Goal: Transaction & Acquisition: Purchase product/service

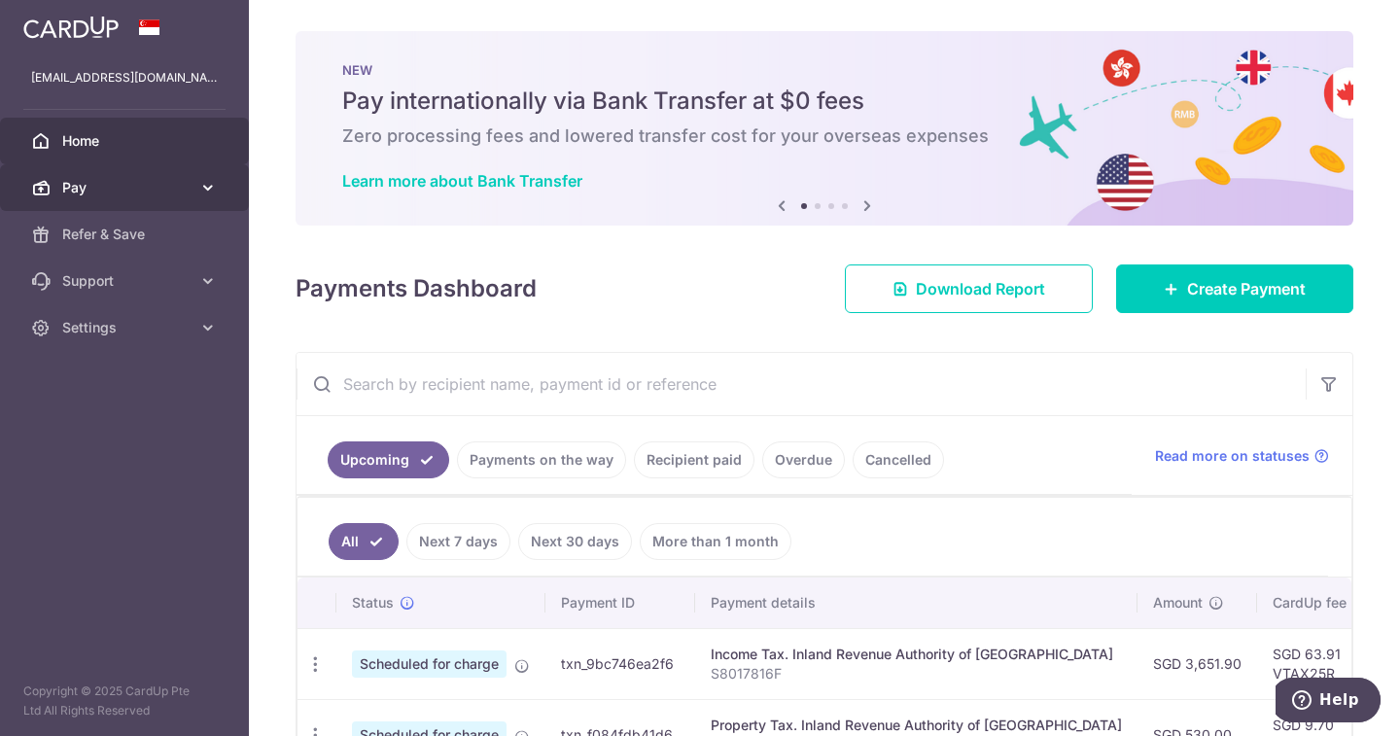
click at [83, 191] on span "Pay" at bounding box center [126, 187] width 128 height 19
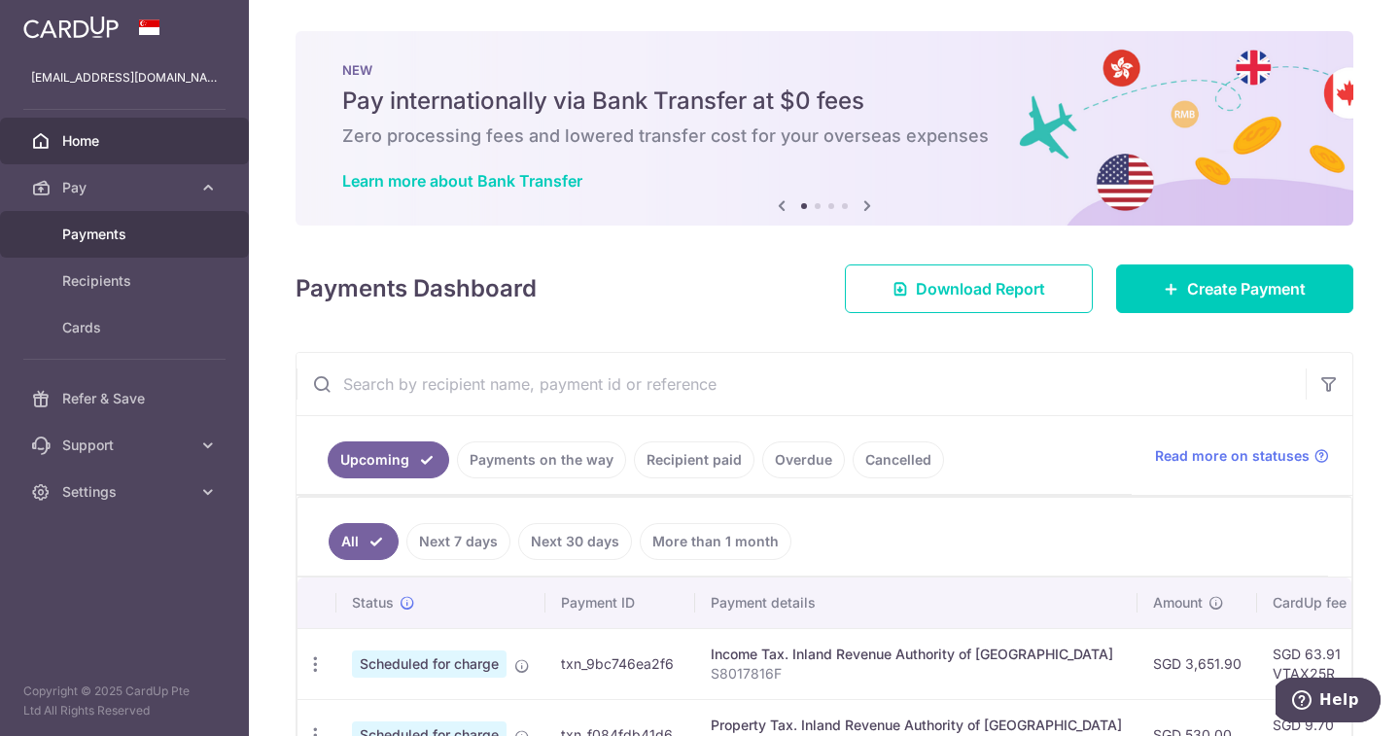
click at [112, 241] on span "Payments" at bounding box center [126, 234] width 128 height 19
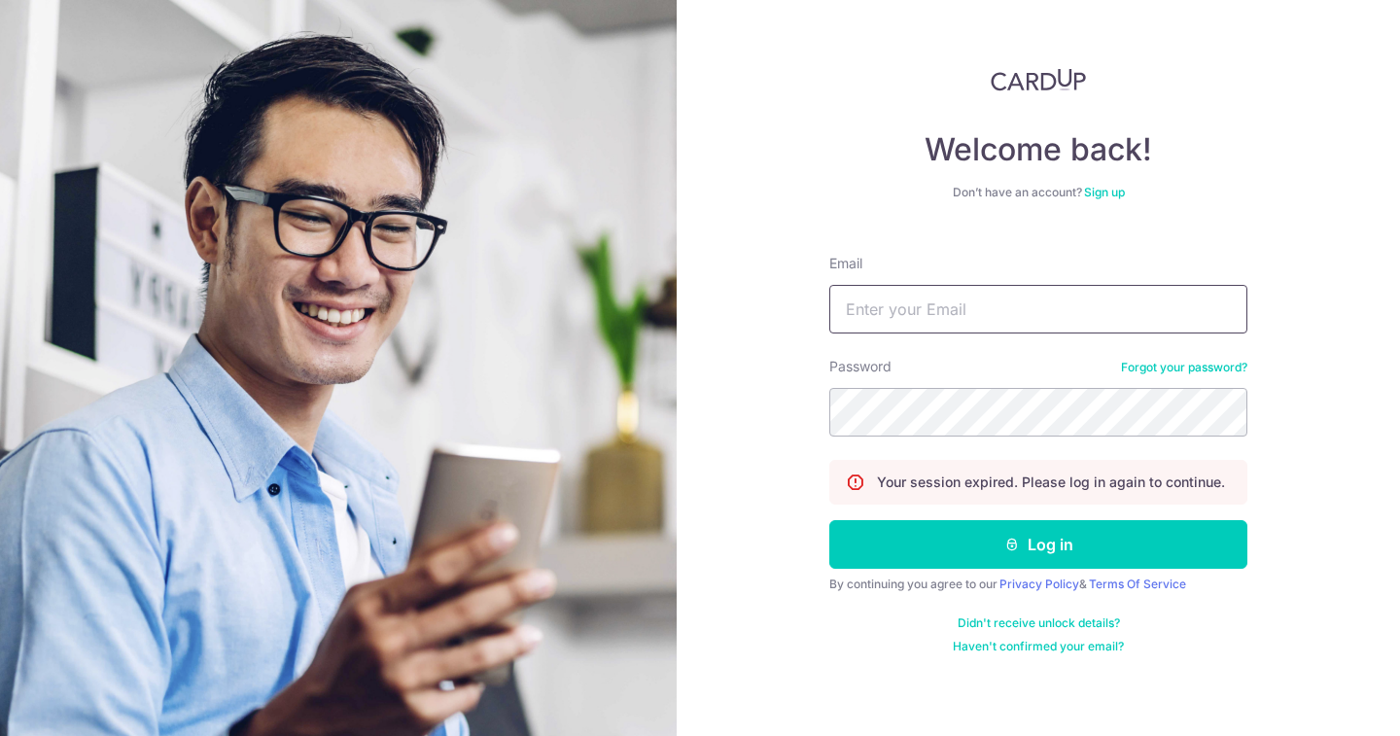
click at [895, 296] on input "Email" at bounding box center [1038, 309] width 418 height 49
type input "[EMAIL_ADDRESS][DOMAIN_NAME]"
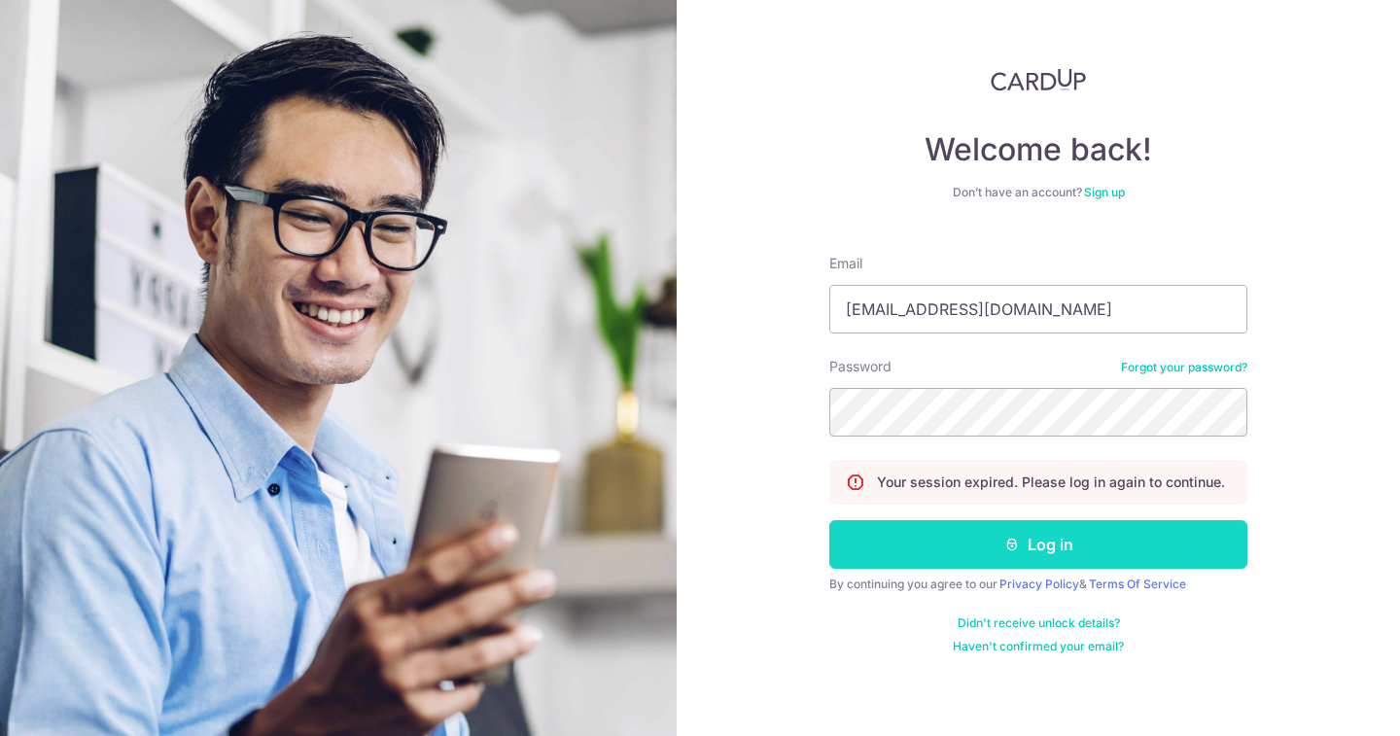
click at [1031, 540] on button "Log in" at bounding box center [1038, 544] width 418 height 49
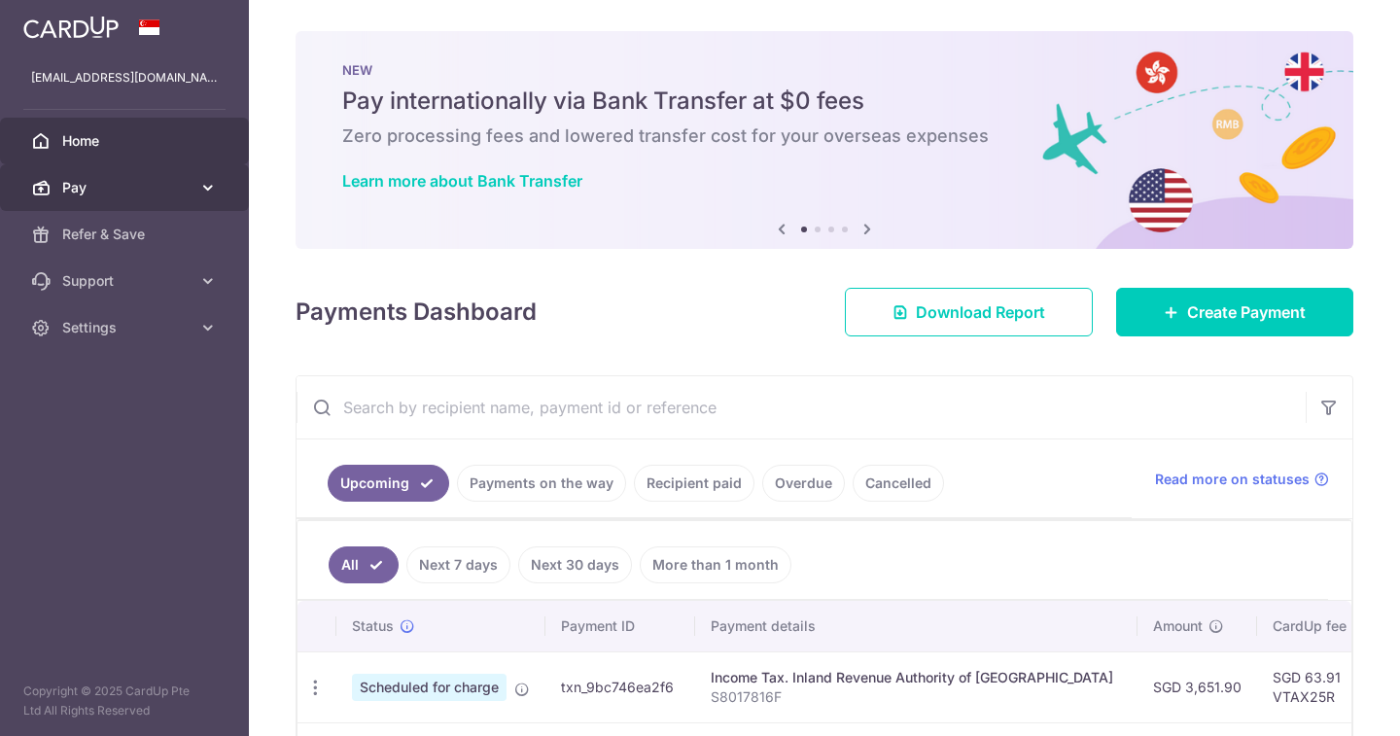
click at [199, 191] on icon at bounding box center [207, 187] width 19 height 19
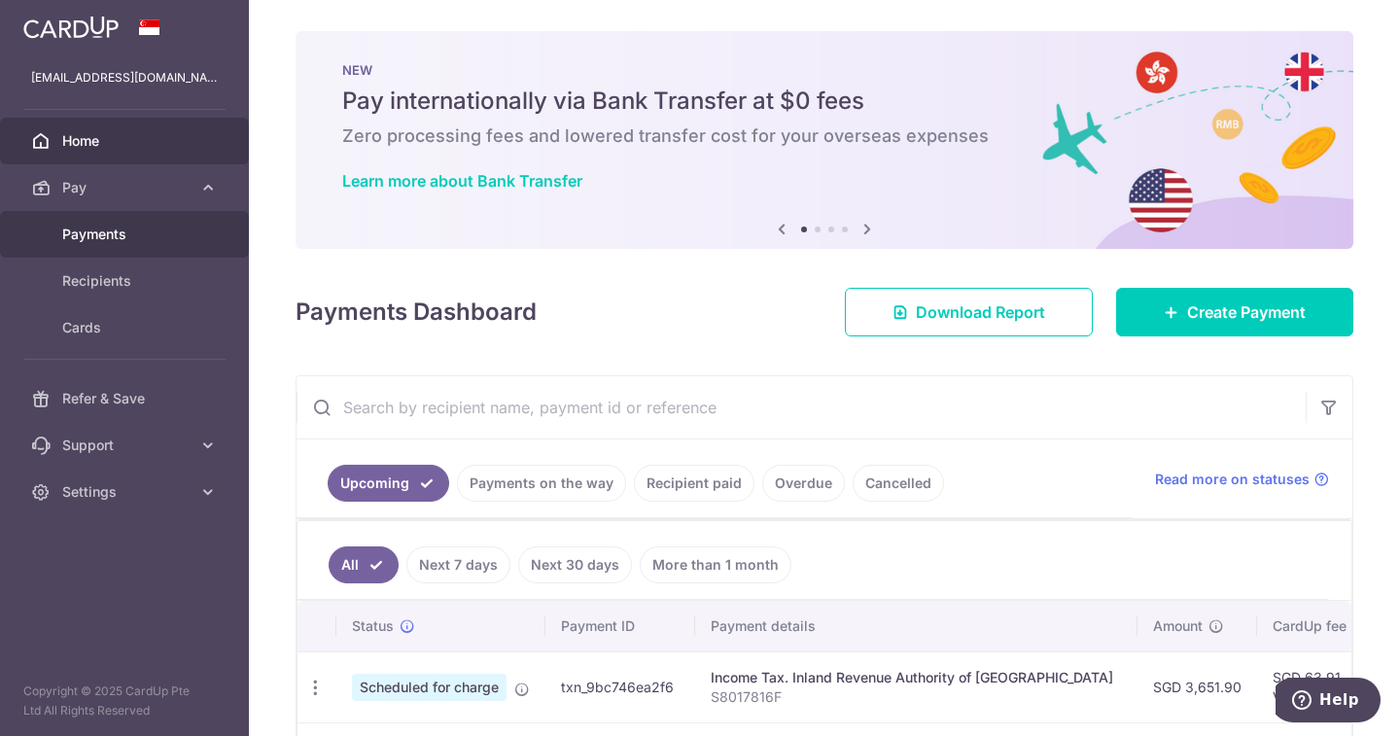
click at [122, 233] on span "Payments" at bounding box center [126, 234] width 128 height 19
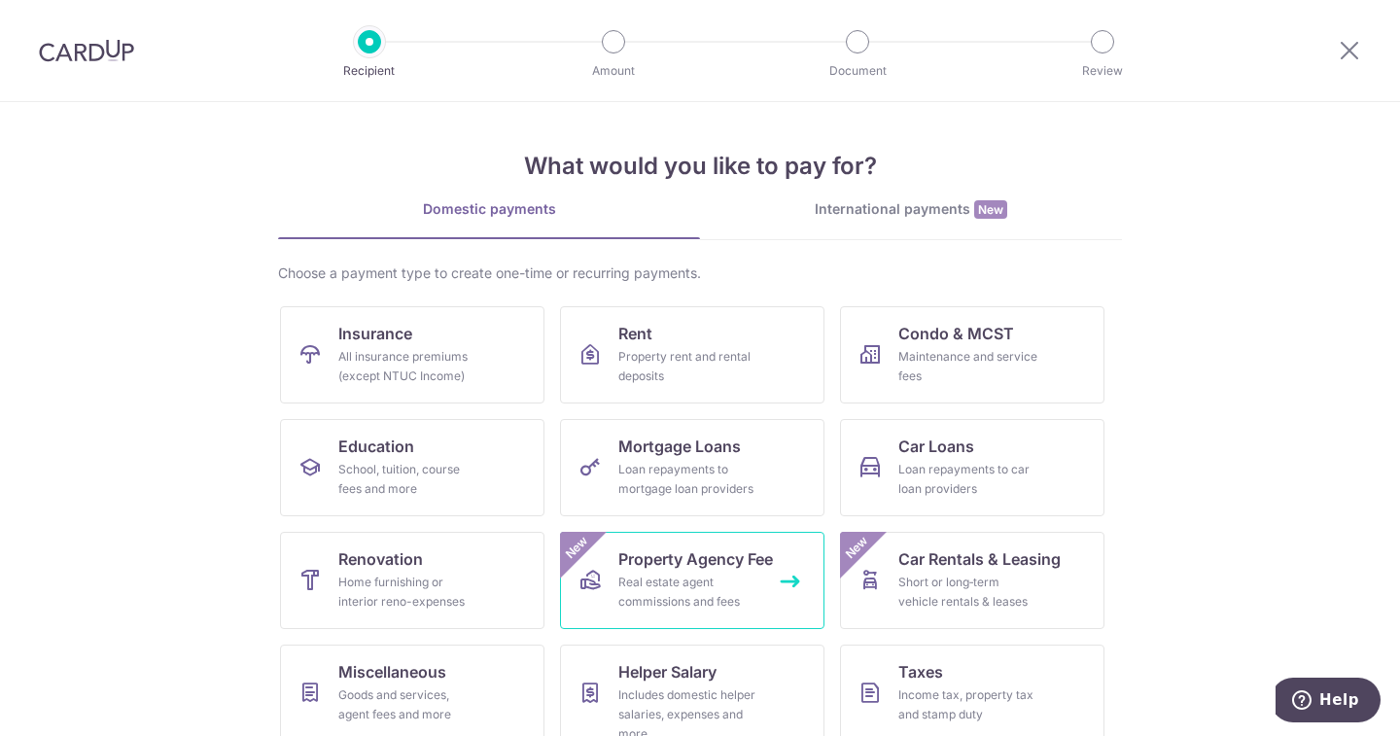
click at [714, 574] on div "Real estate agent commissions and fees" at bounding box center [688, 591] width 140 height 39
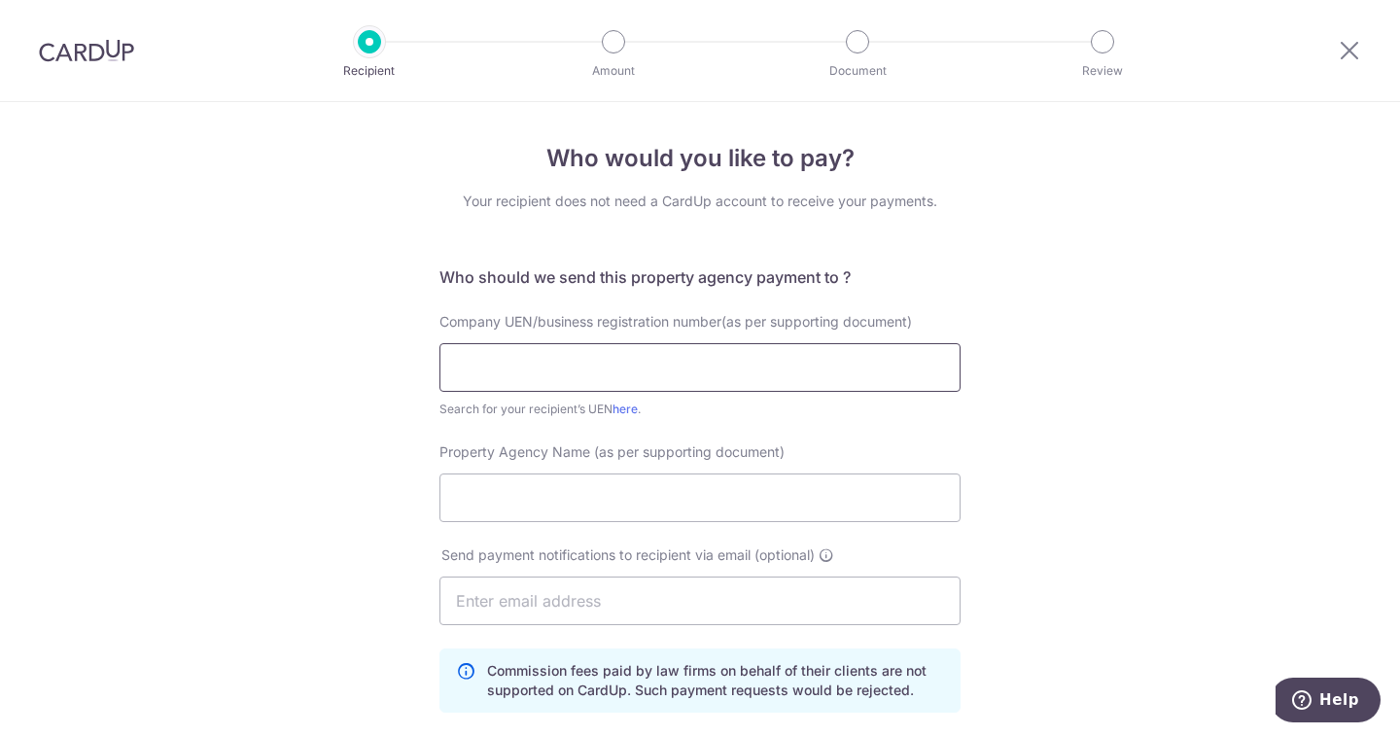
click at [687, 368] on input "text" at bounding box center [699, 367] width 521 height 49
click at [492, 369] on input "19993004H" at bounding box center [699, 367] width 521 height 49
type input "199903004H"
click at [612, 495] on input "Property Agency Name (as per supporting document)" at bounding box center [699, 497] width 521 height 49
type input "Propnex"
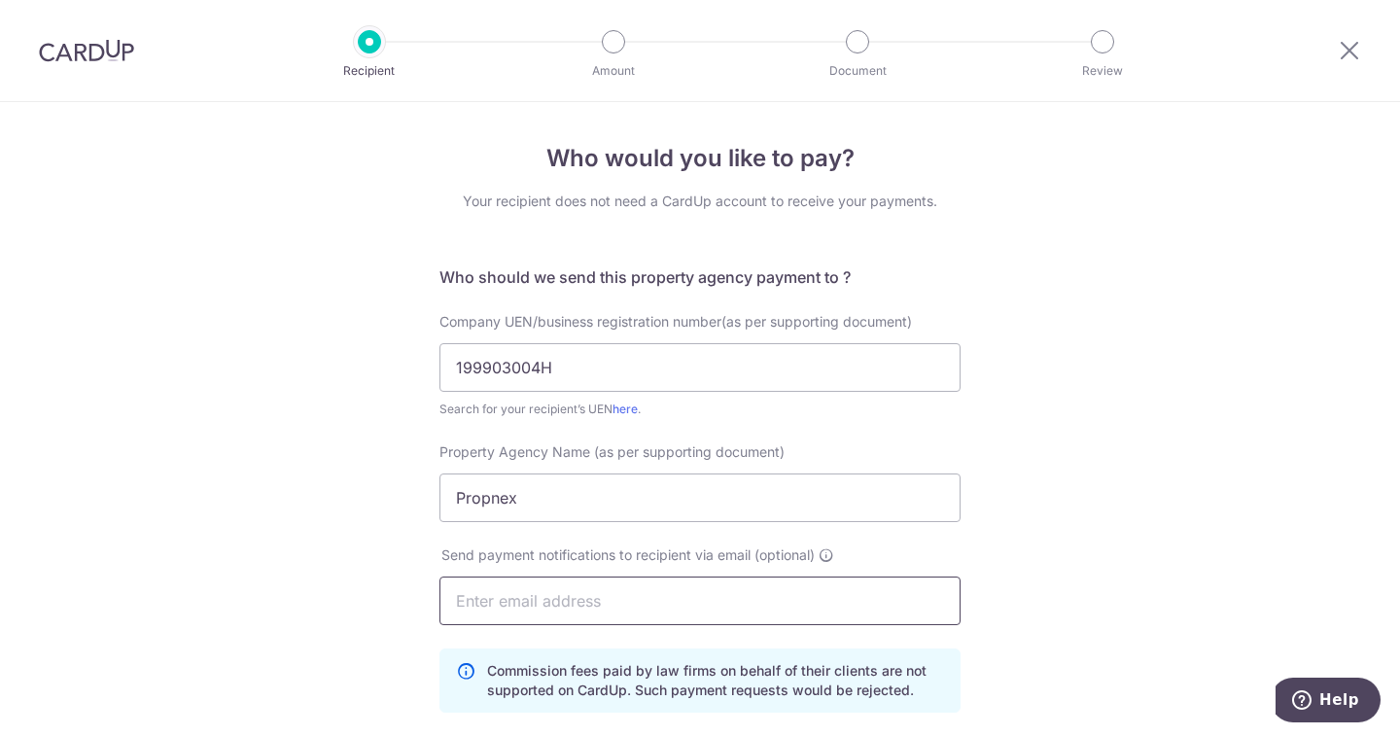
click at [801, 607] on input "text" at bounding box center [699, 600] width 521 height 49
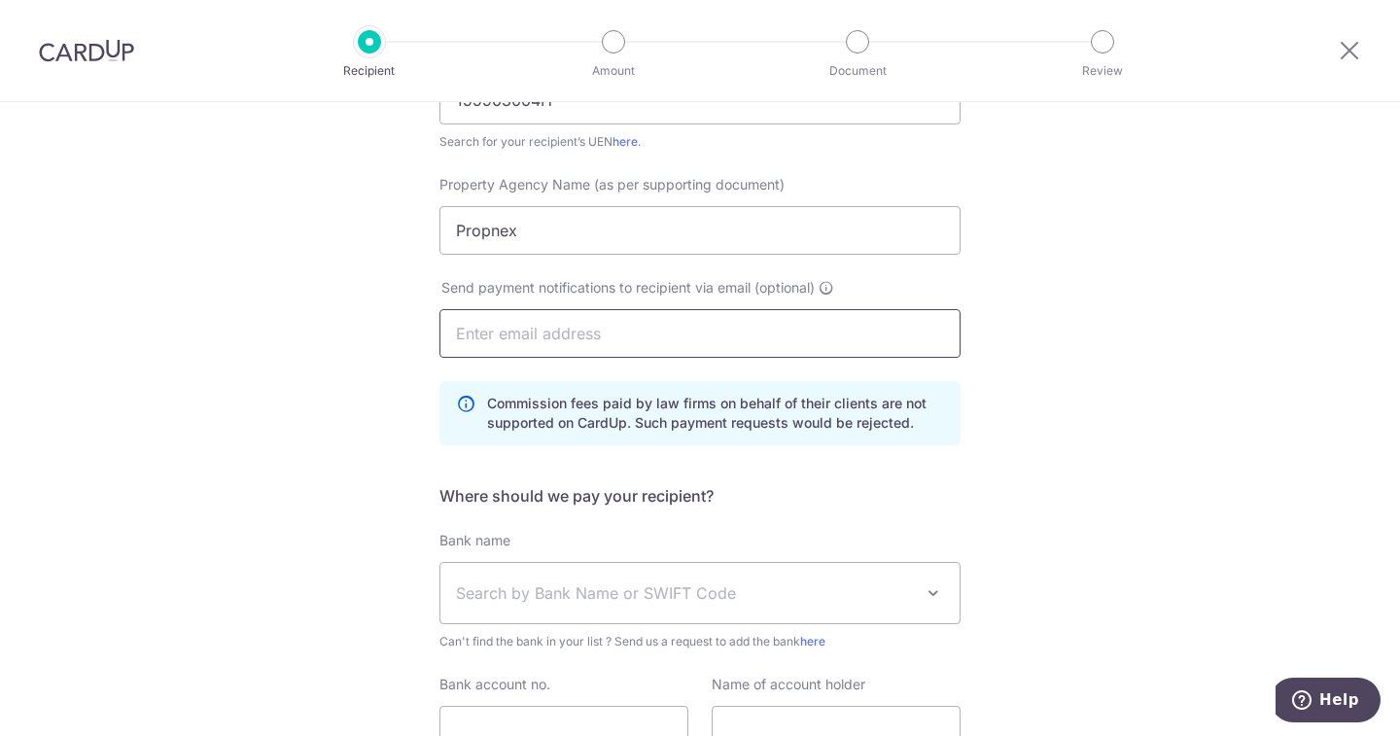
scroll to position [389, 0]
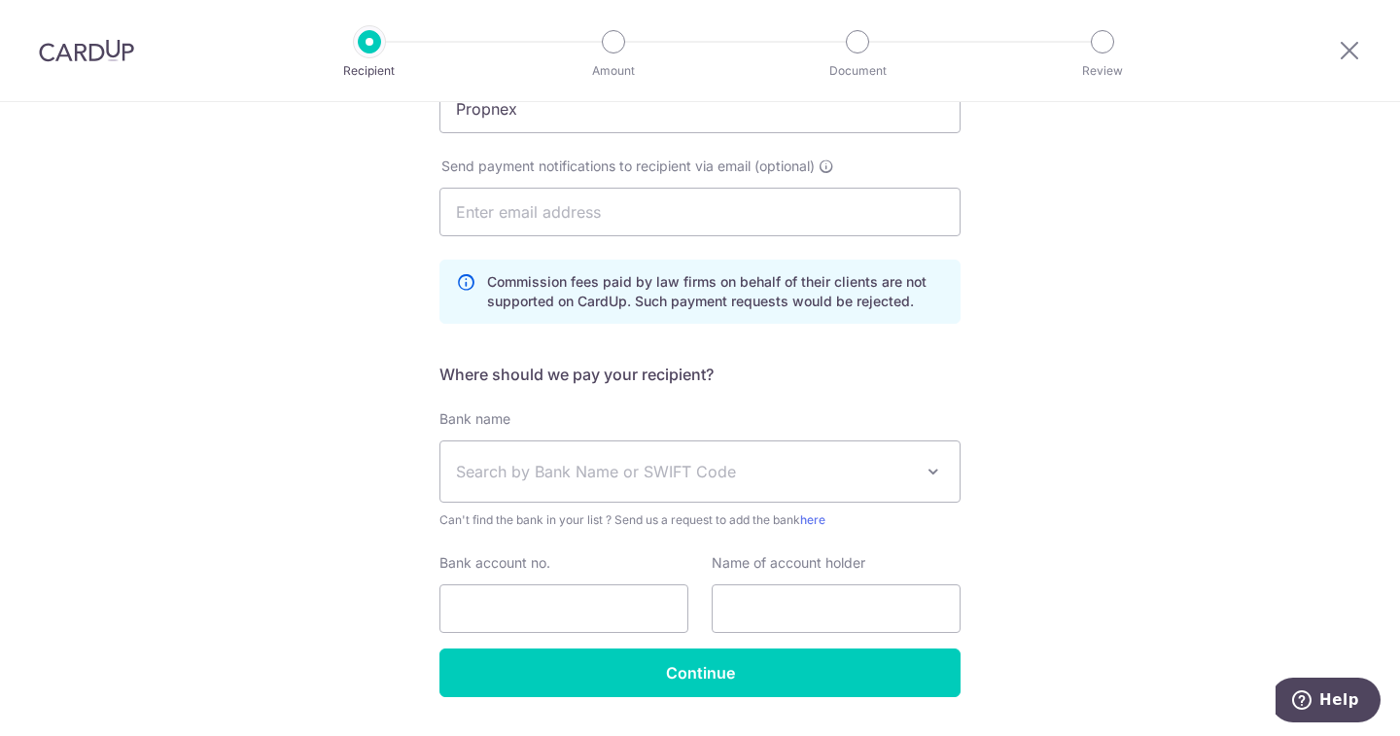
click at [890, 481] on span "Search by Bank Name or SWIFT Code" at bounding box center [684, 471] width 457 height 23
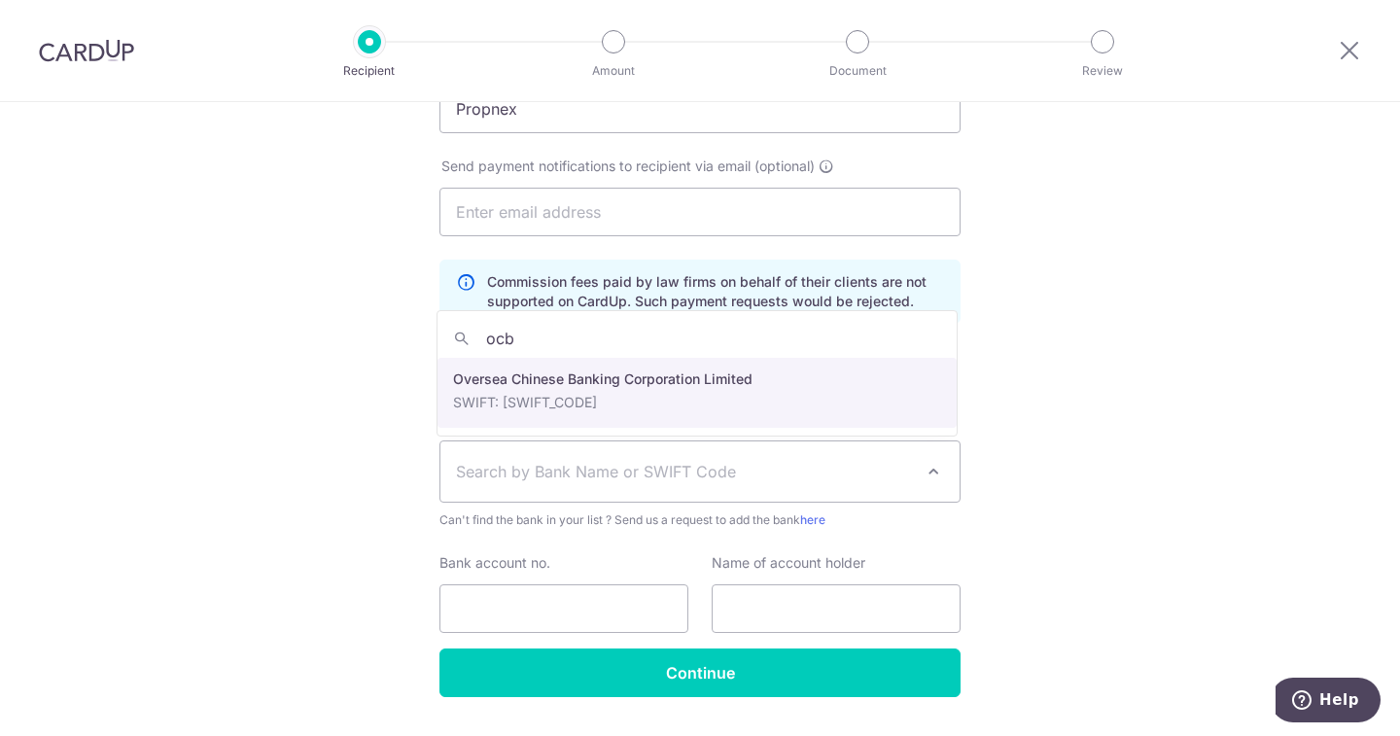
type input "ocbc"
select select "12"
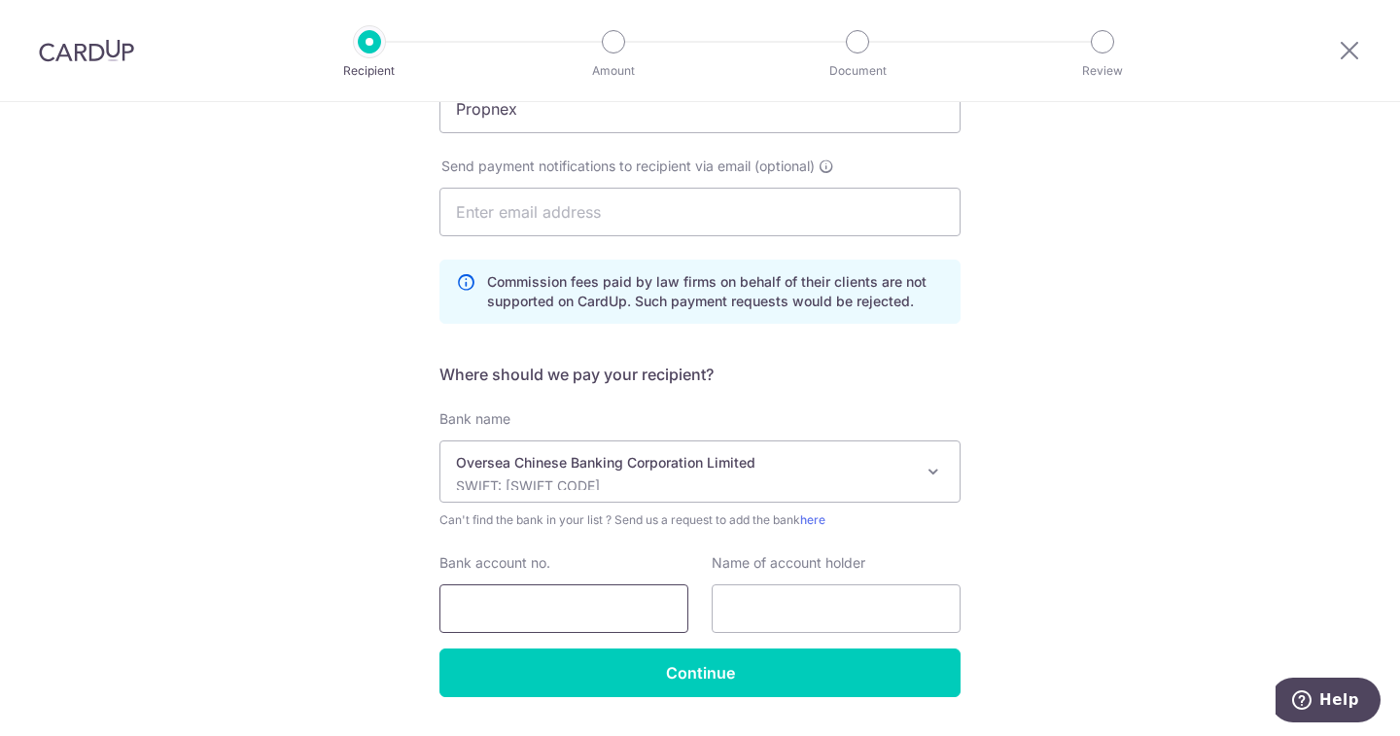
click at [539, 608] on input "Bank account no." at bounding box center [563, 608] width 249 height 49
type input "501807101001"
click at [772, 607] on input "text" at bounding box center [835, 608] width 249 height 49
type input "PropNex Realty Pte Ltd"
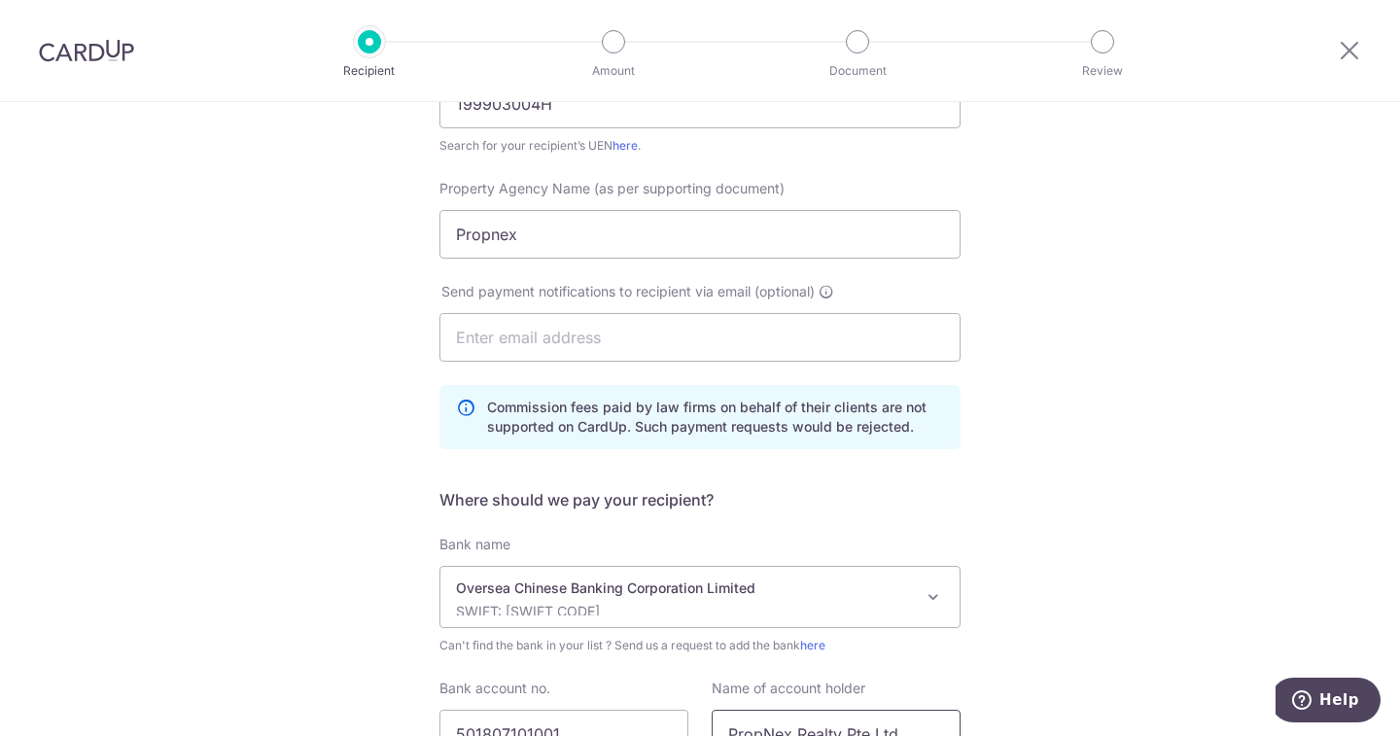
scroll to position [0, 0]
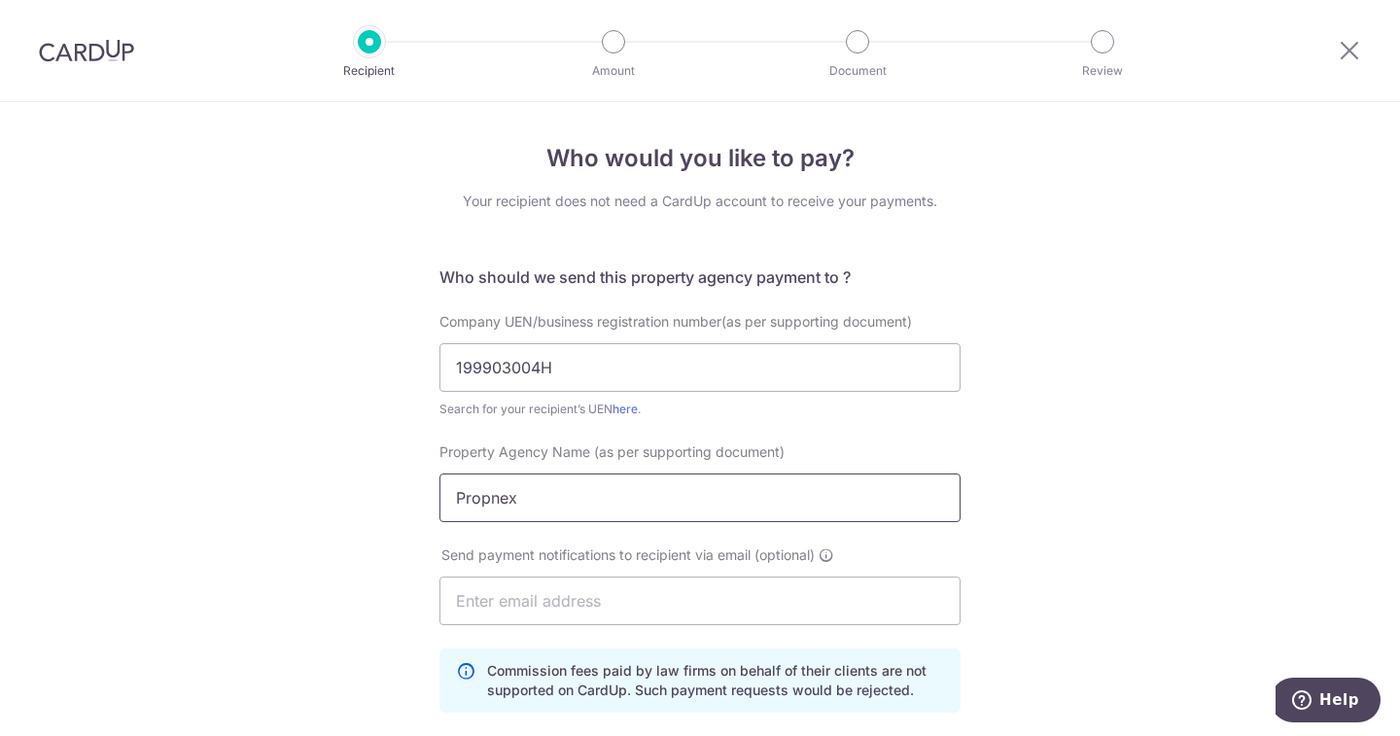
click at [495, 503] on input "Propnex" at bounding box center [699, 497] width 521 height 49
click at [495, 503] on input "Propex" at bounding box center [699, 497] width 521 height 49
click at [497, 498] on input "PropeNex" at bounding box center [699, 497] width 521 height 49
click at [554, 501] on input "PropNex" at bounding box center [699, 497] width 521 height 49
type input "PropNex Realty Pte Ltd"
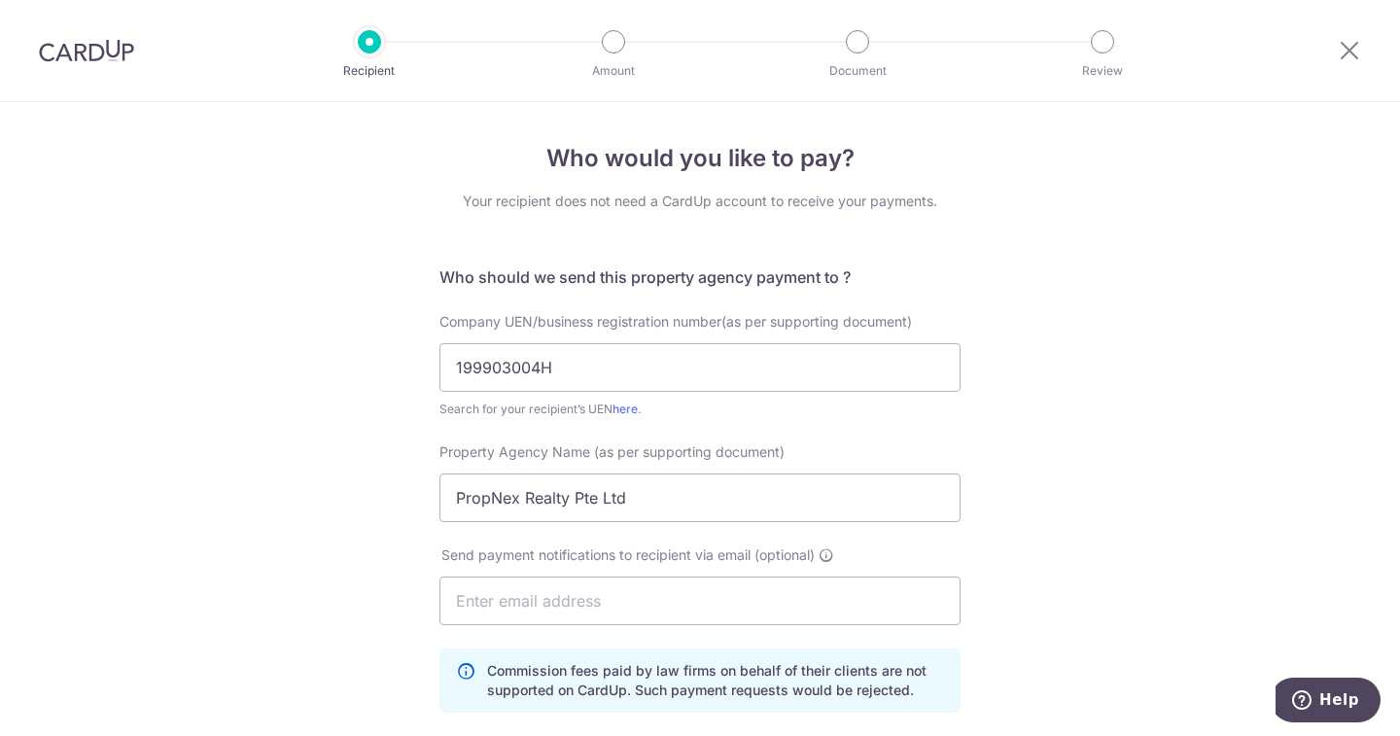
click at [1114, 470] on div "Who would you like to pay? Your recipient does not need a CardUp account to rec…" at bounding box center [700, 639] width 1400 height 1075
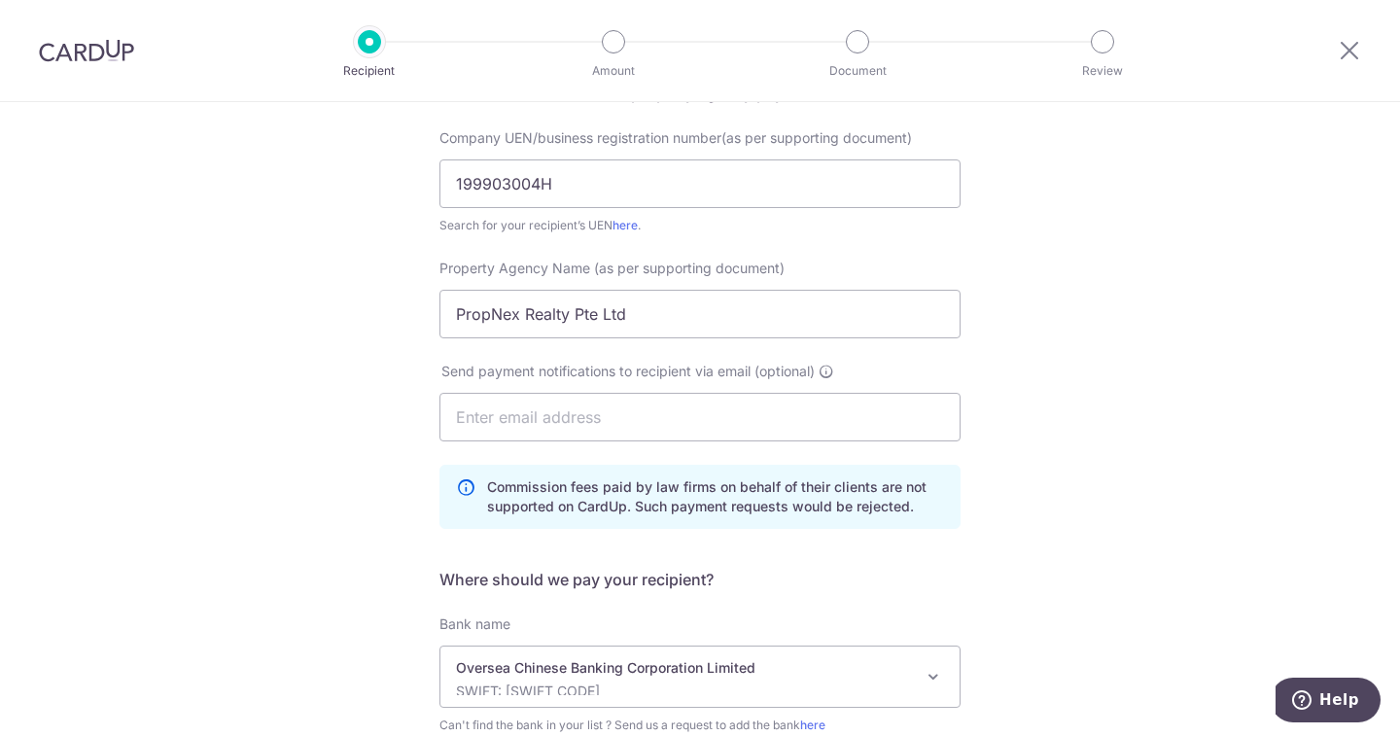
scroll to position [441, 0]
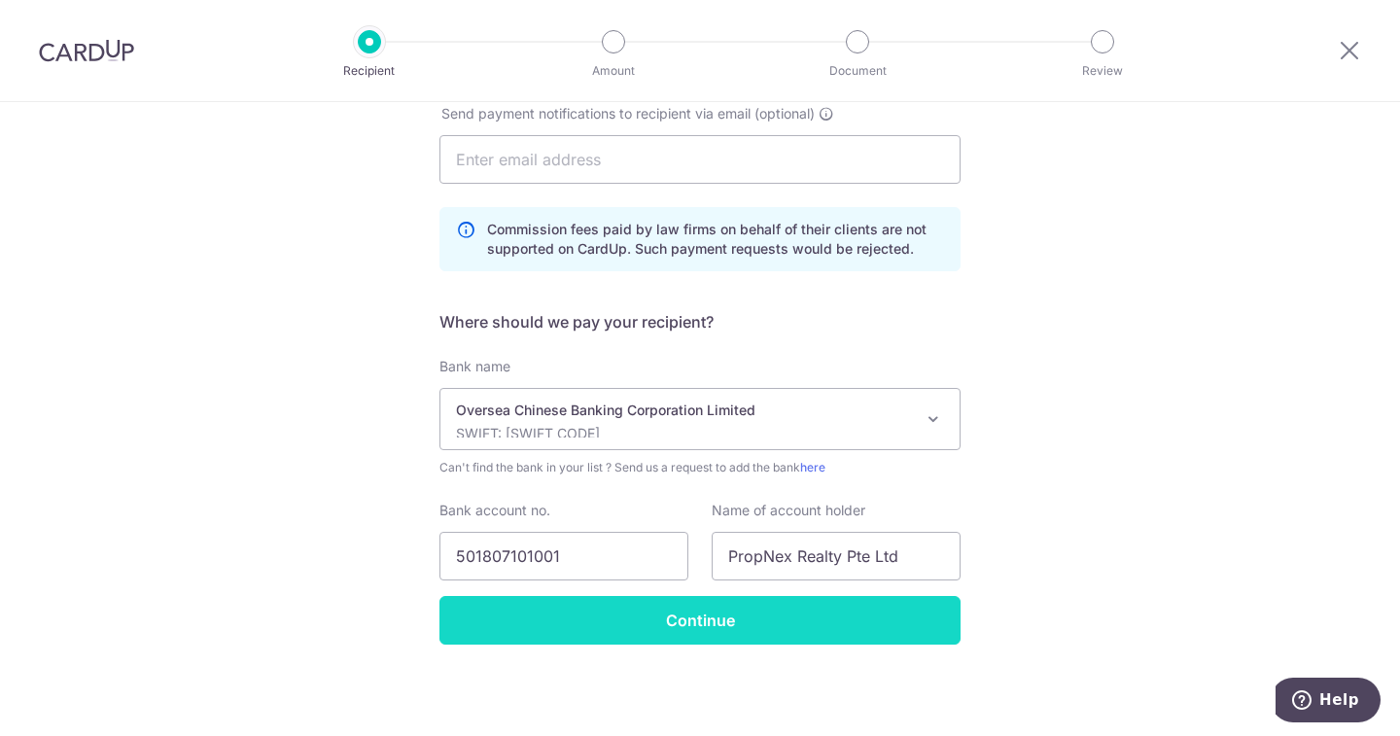
click at [675, 617] on input "Continue" at bounding box center [699, 620] width 521 height 49
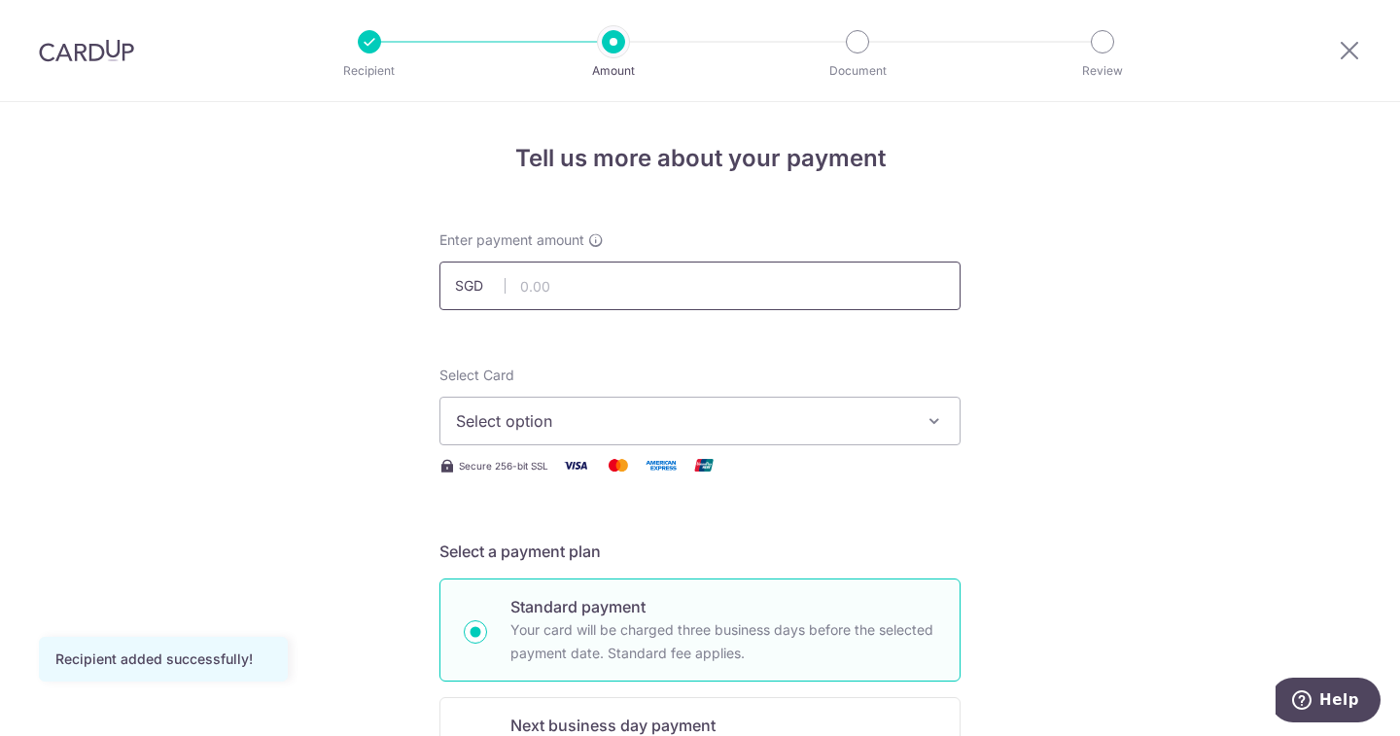
click at [590, 296] on input "text" at bounding box center [699, 285] width 521 height 49
type input "5,559.00"
click at [929, 427] on icon "button" at bounding box center [933, 420] width 19 height 19
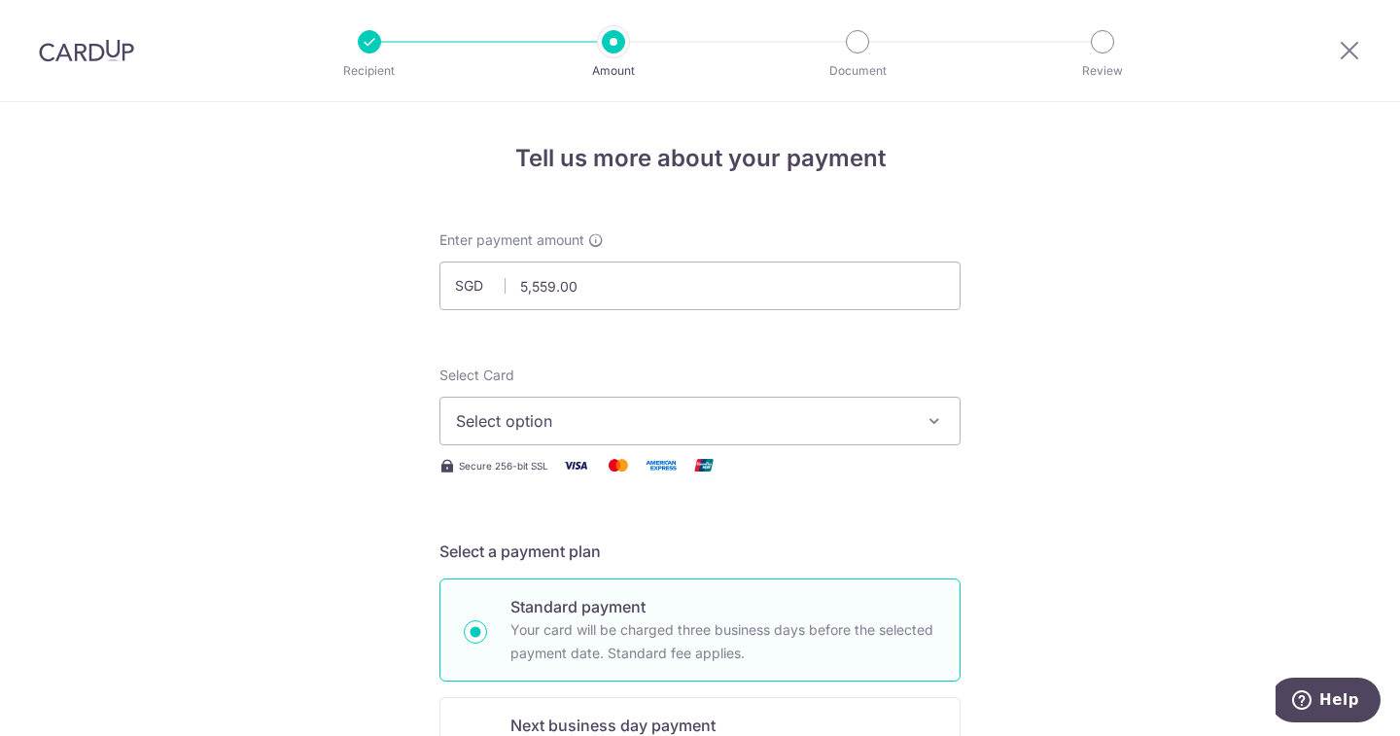
click at [855, 417] on span "Select option" at bounding box center [682, 420] width 453 height 23
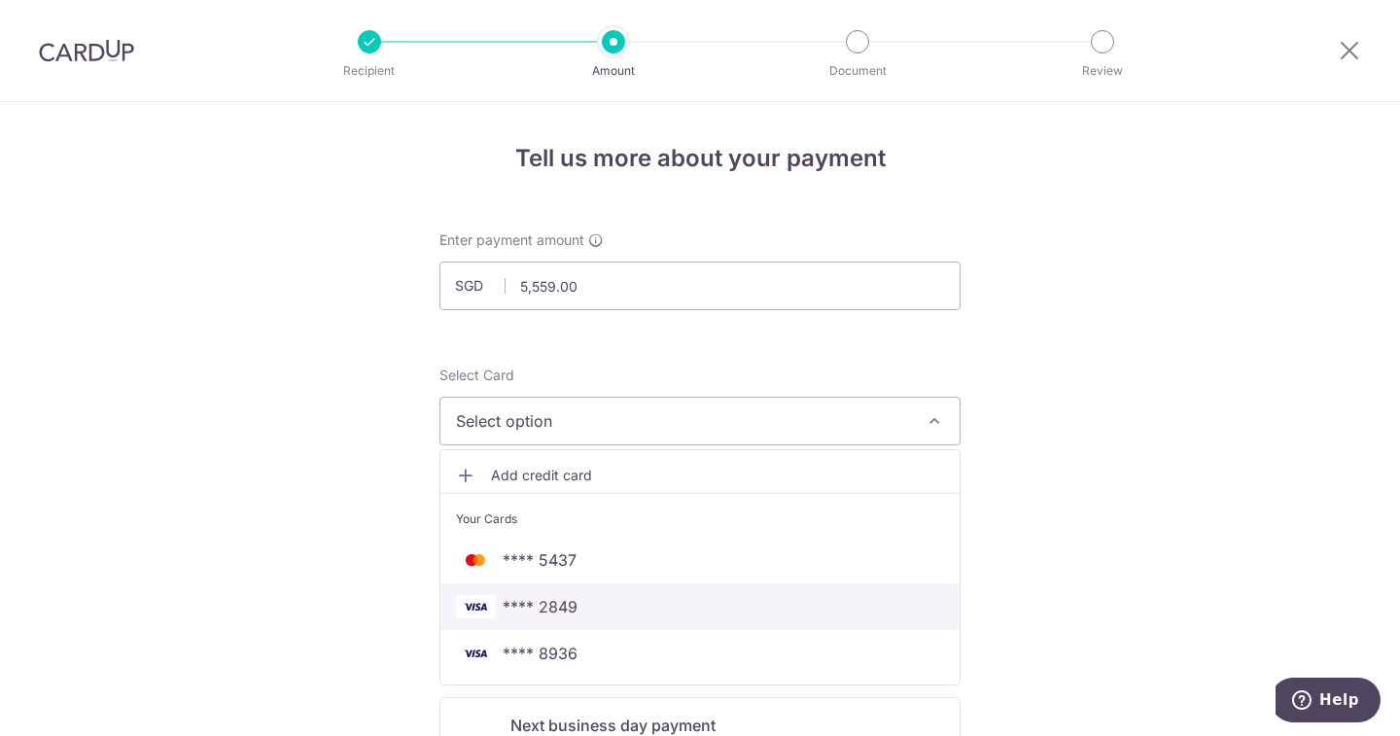
click at [614, 600] on span "**** 2849" at bounding box center [700, 606] width 488 height 23
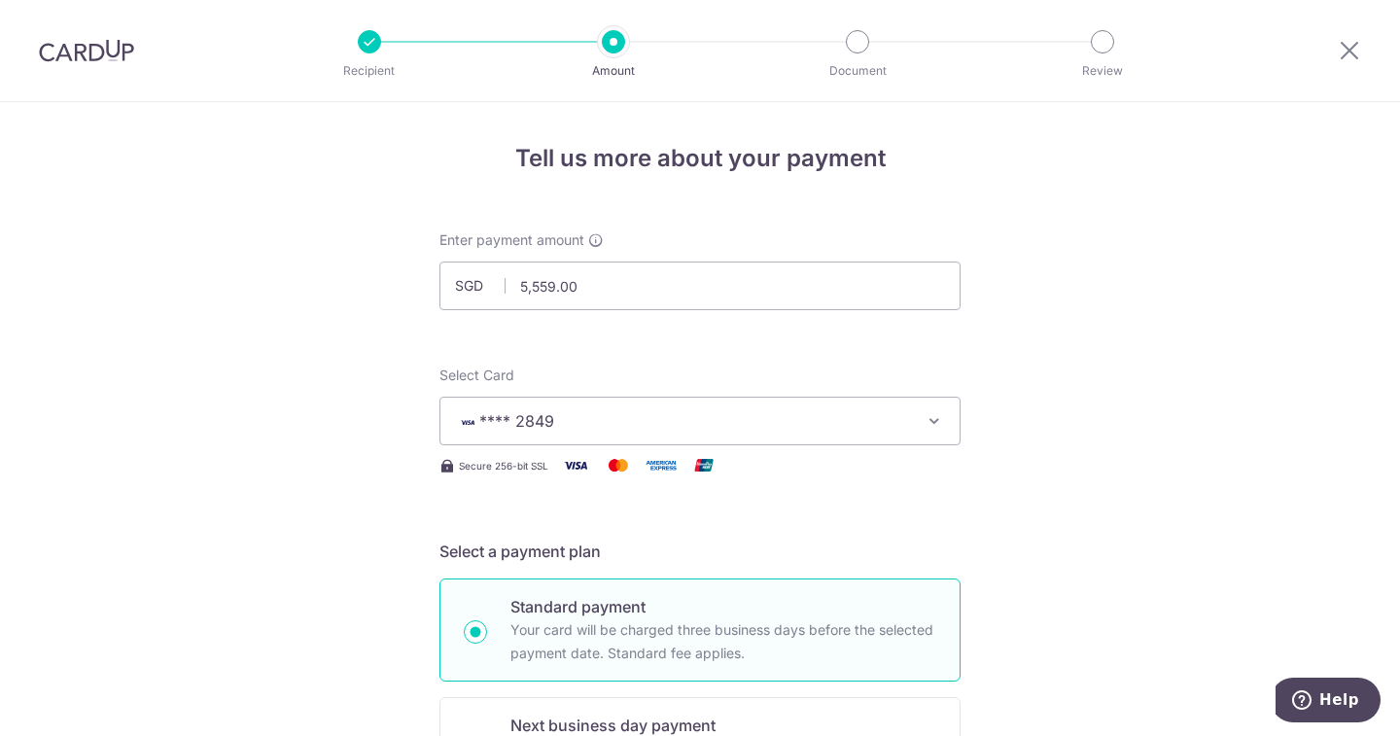
click at [737, 427] on span "**** 2849" at bounding box center [682, 420] width 453 height 23
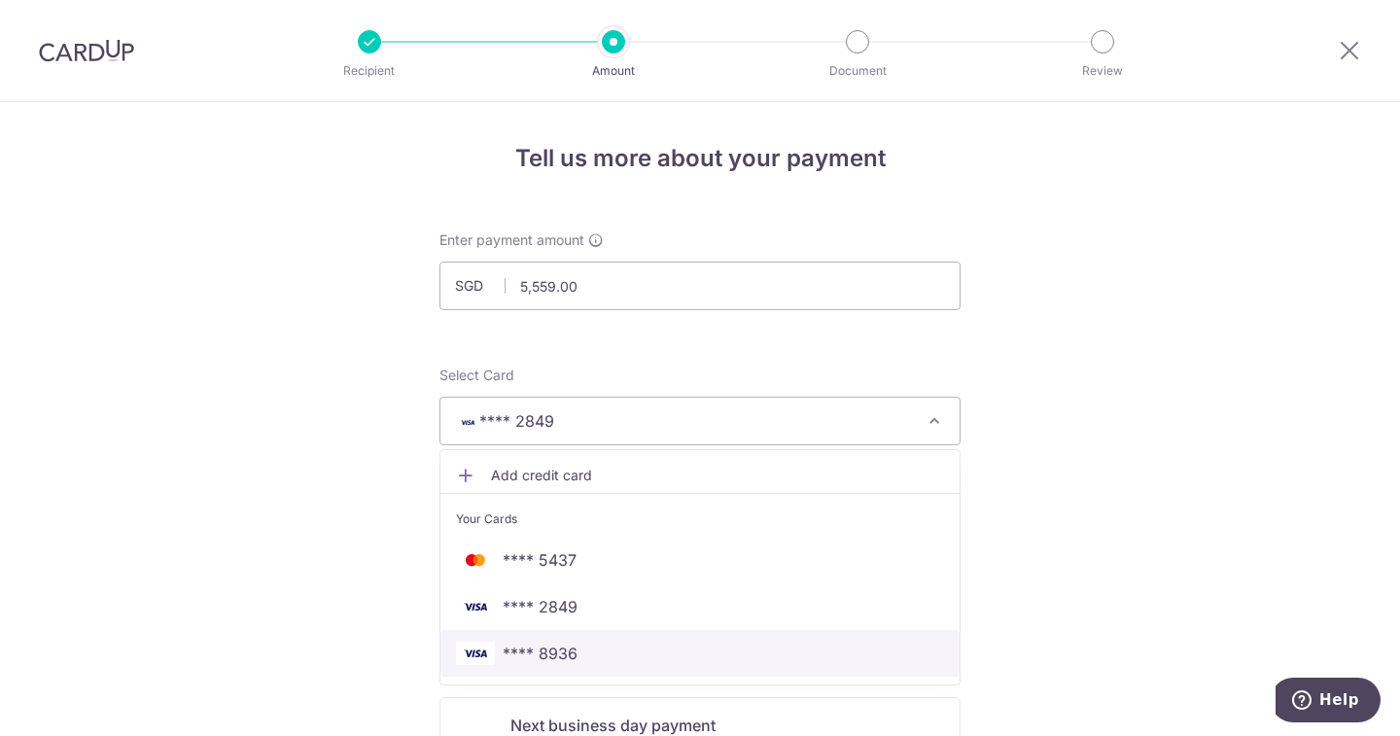
click at [552, 643] on span "**** 8936" at bounding box center [540, 653] width 75 height 23
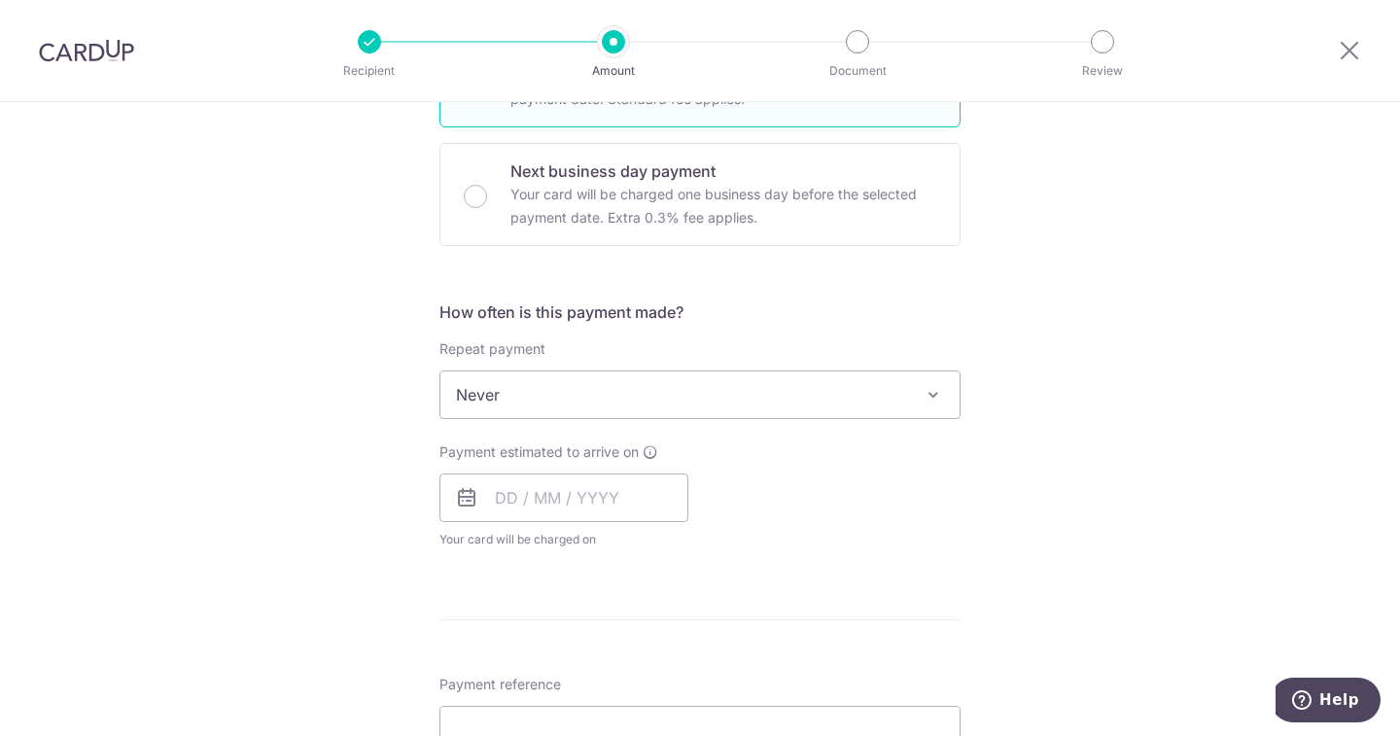
scroll to position [583, 0]
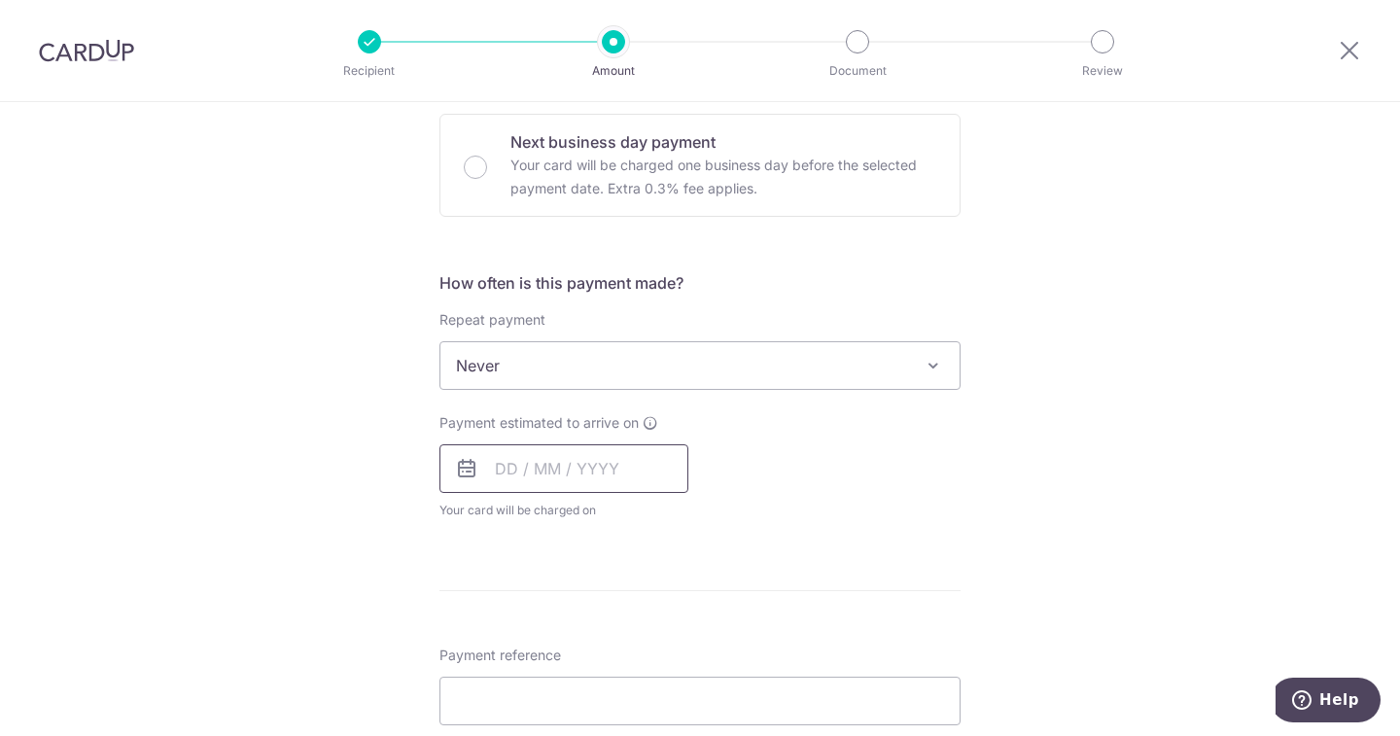
click at [502, 478] on input "text" at bounding box center [563, 468] width 249 height 49
click at [631, 676] on link "16" at bounding box center [634, 684] width 31 height 31
type input "[DATE]"
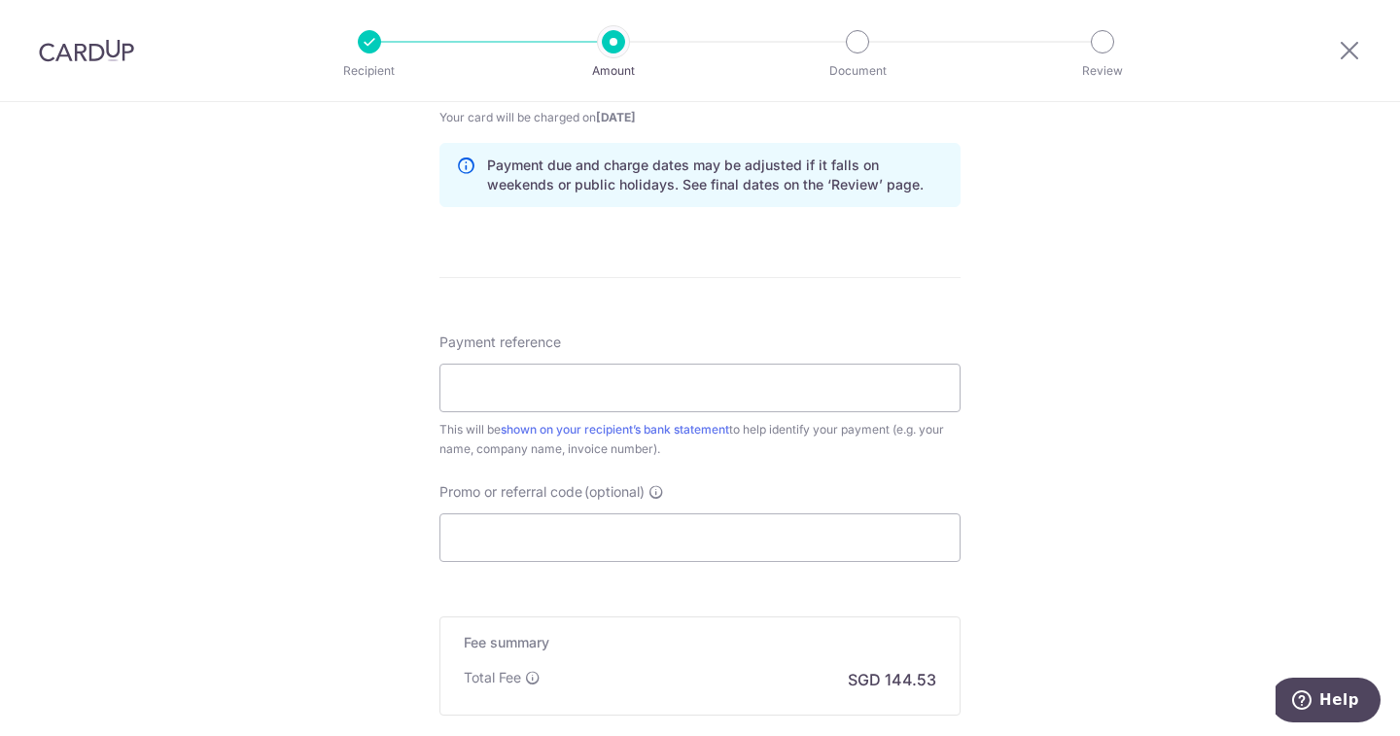
scroll to position [972, 0]
click at [509, 390] on input "Payment reference" at bounding box center [699, 391] width 521 height 49
type input "I"
type input "PX251001653"
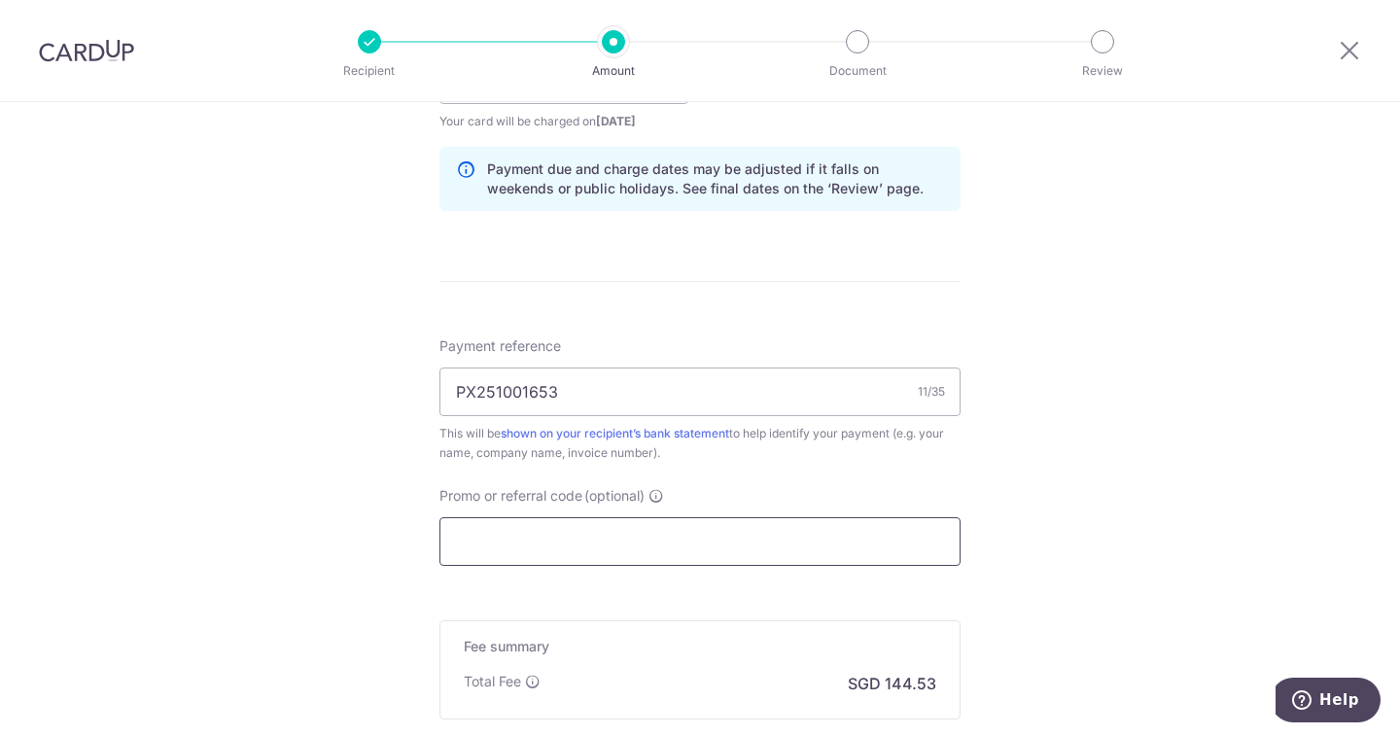
click at [683, 541] on input "Promo or referral code (optional)" at bounding box center [699, 541] width 521 height 49
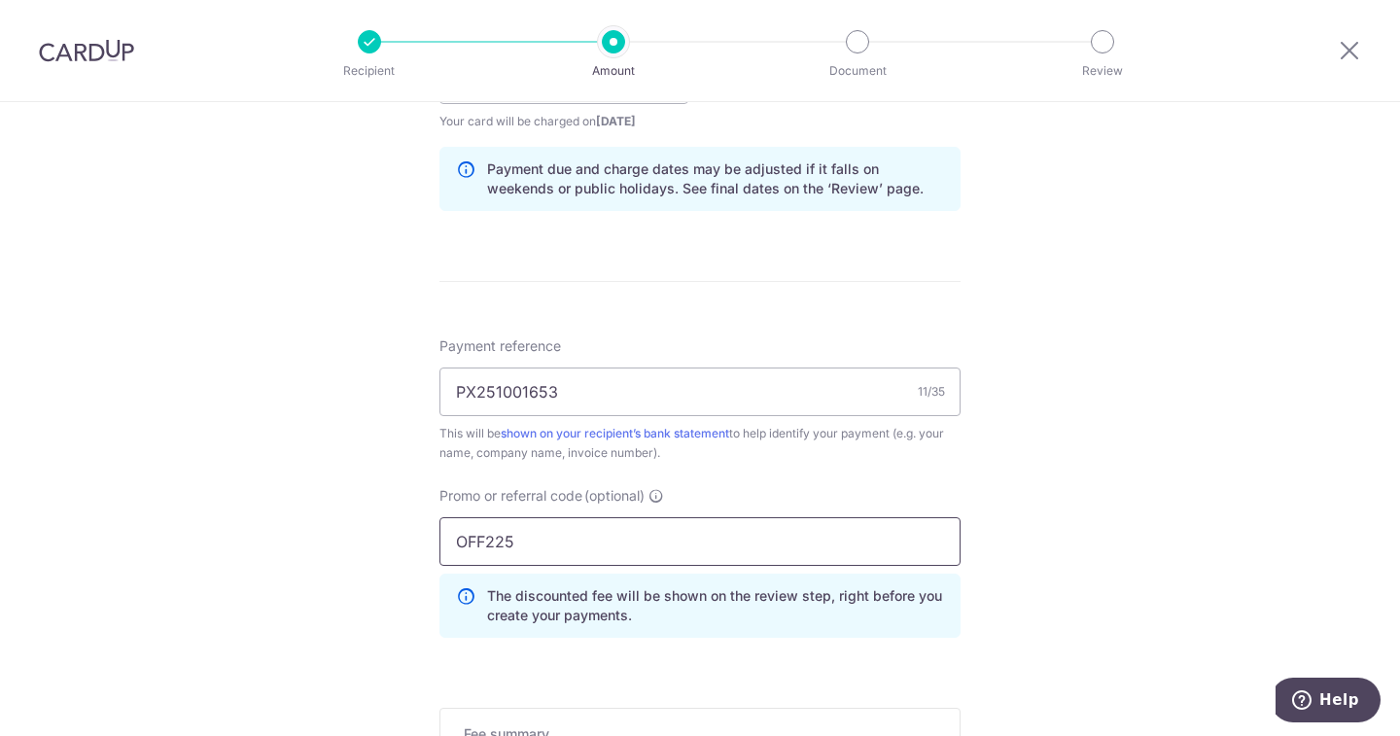
type input "OFF225"
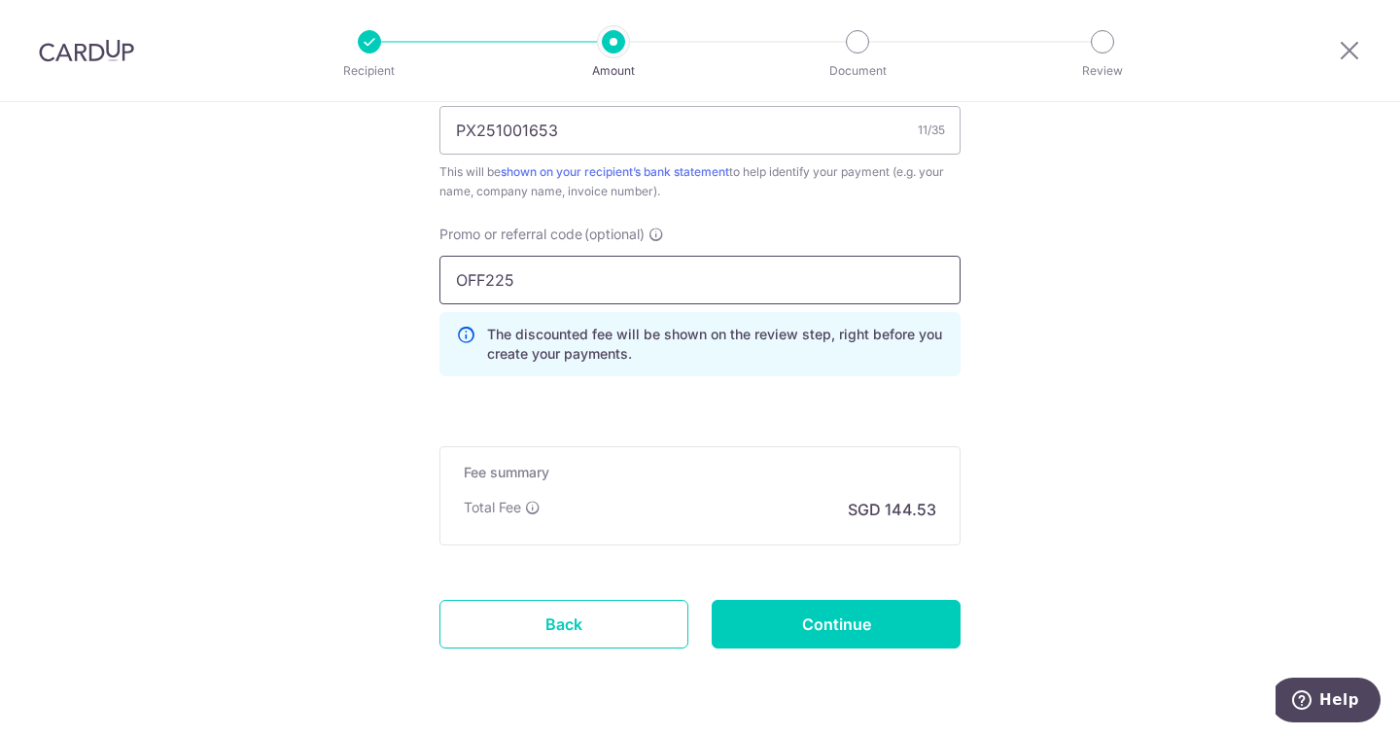
scroll to position [1264, 0]
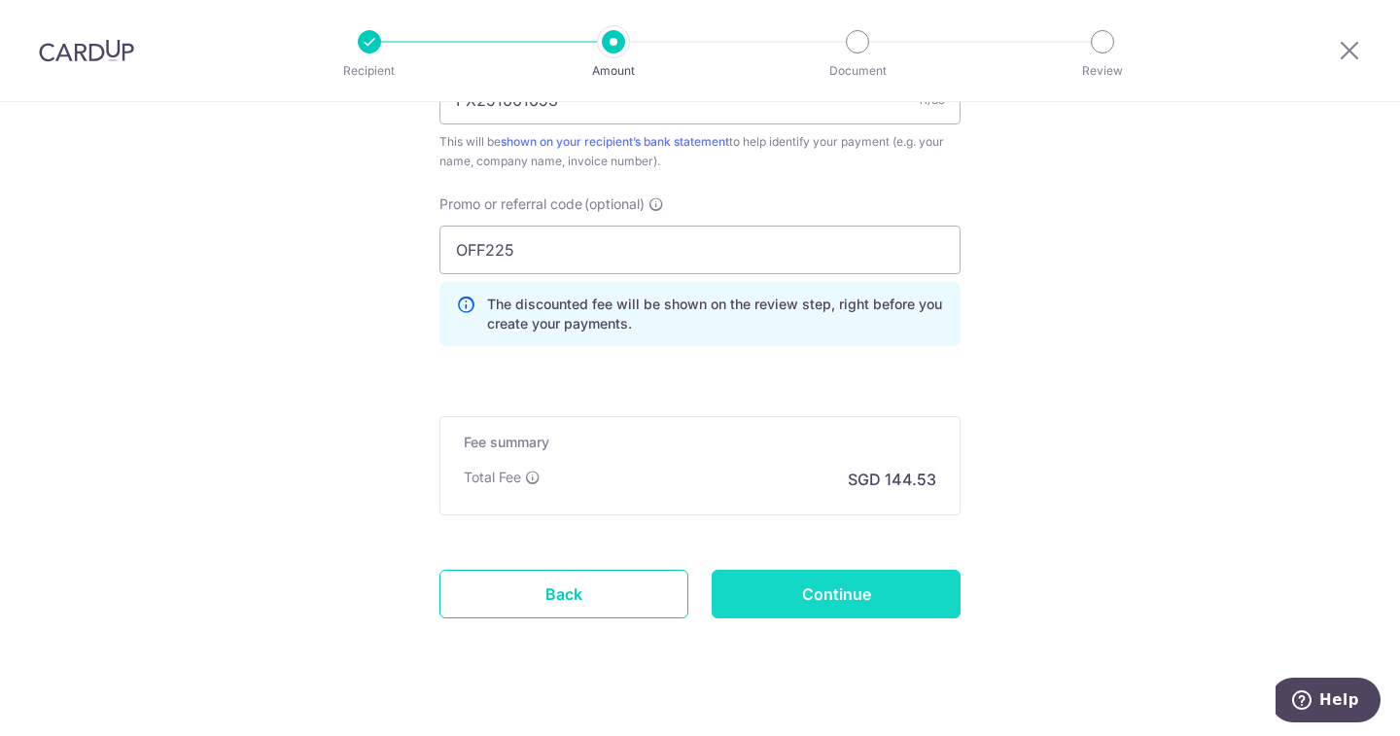
click at [852, 591] on input "Continue" at bounding box center [835, 594] width 249 height 49
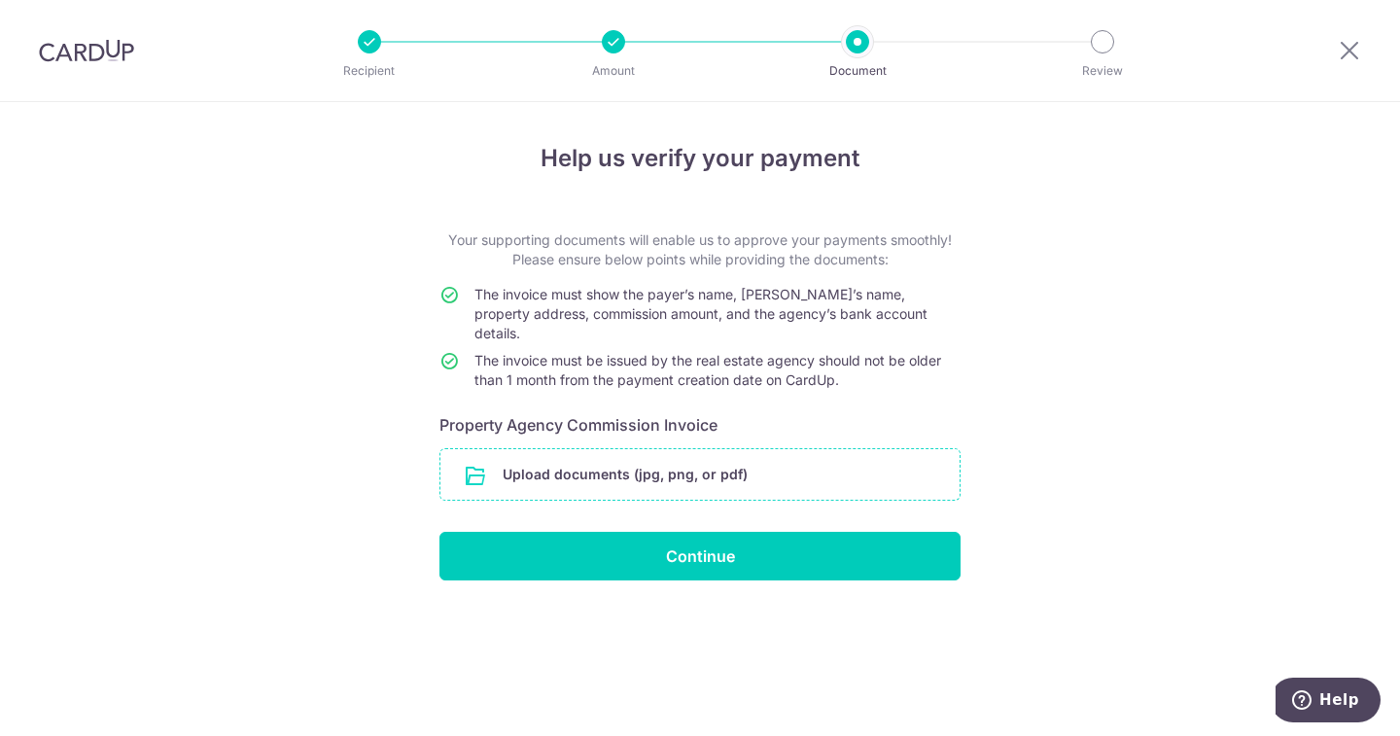
click at [685, 456] on input "file" at bounding box center [699, 474] width 519 height 51
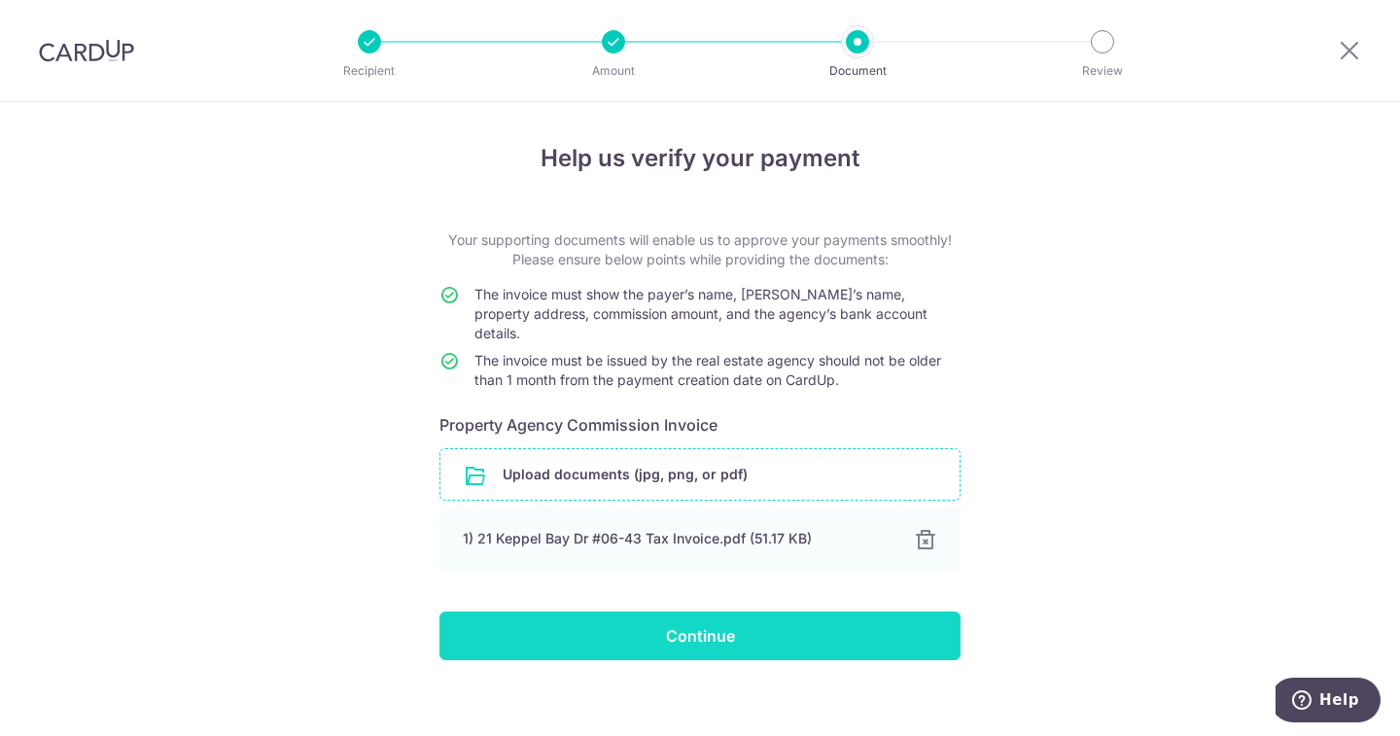
click at [746, 617] on input "Continue" at bounding box center [699, 635] width 521 height 49
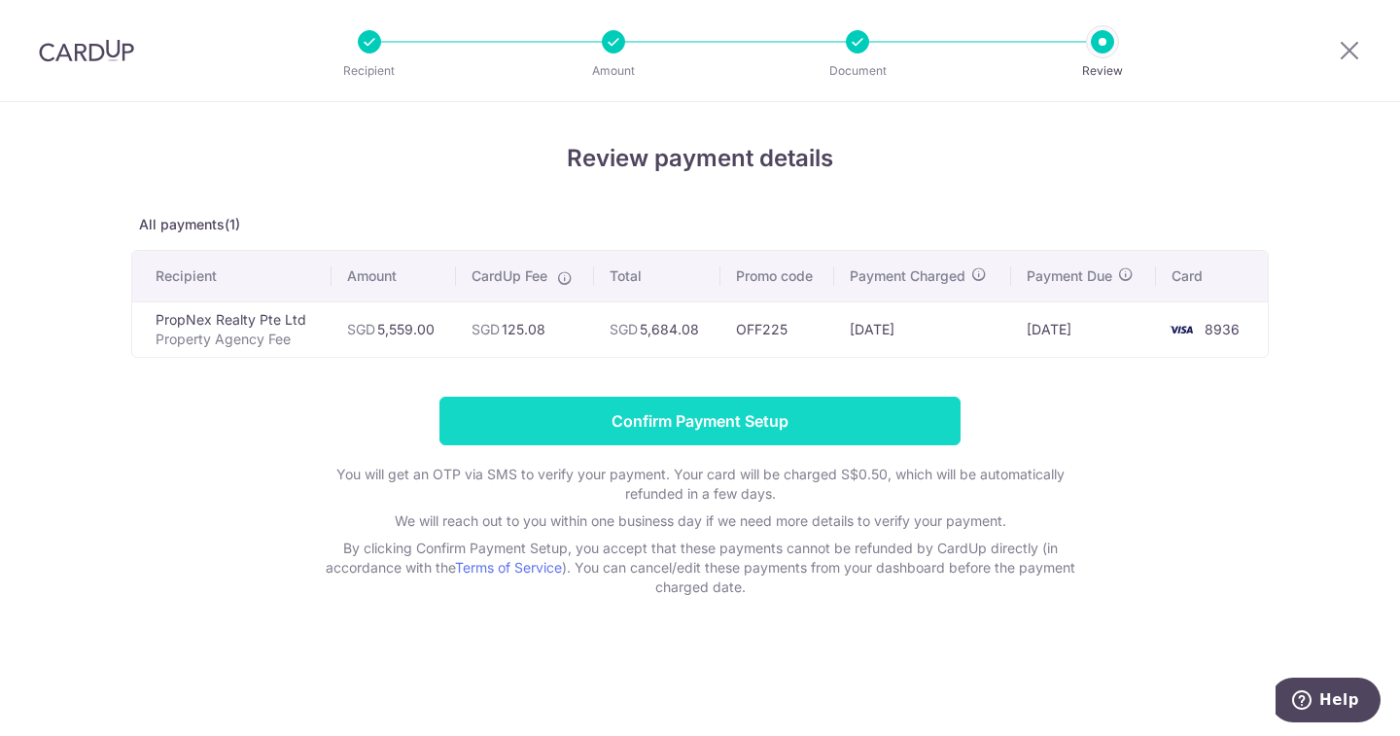
click at [612, 414] on input "Confirm Payment Setup" at bounding box center [699, 421] width 521 height 49
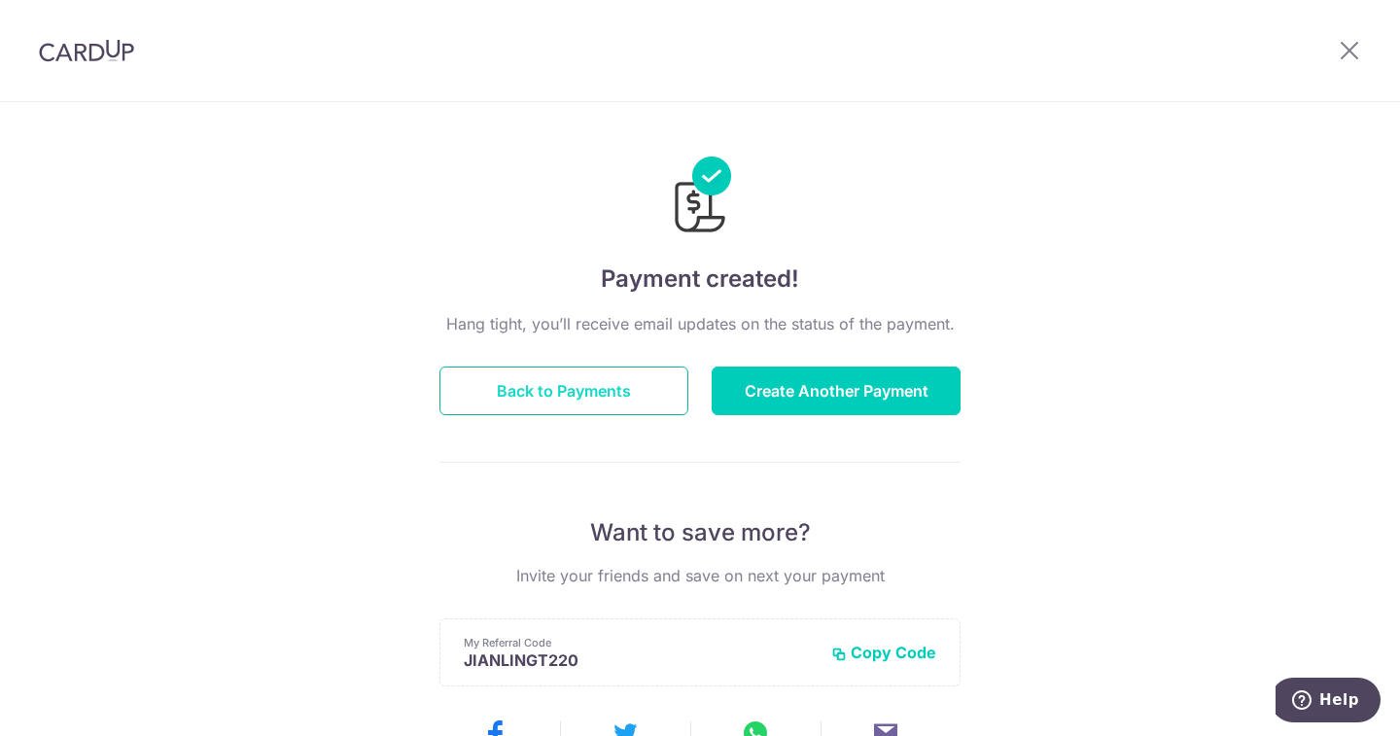
click at [595, 399] on button "Back to Payments" at bounding box center [563, 390] width 249 height 49
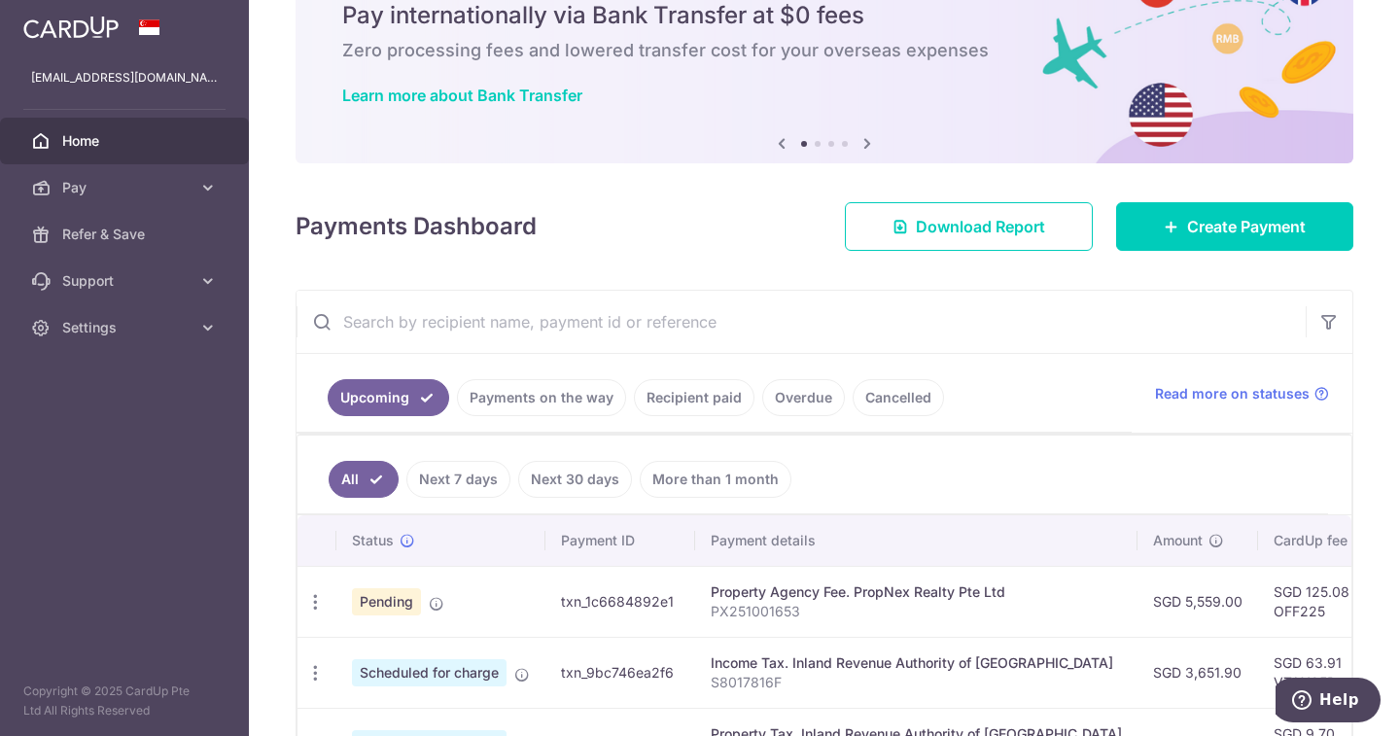
scroll to position [97, 0]
